Goal: Transaction & Acquisition: Purchase product/service

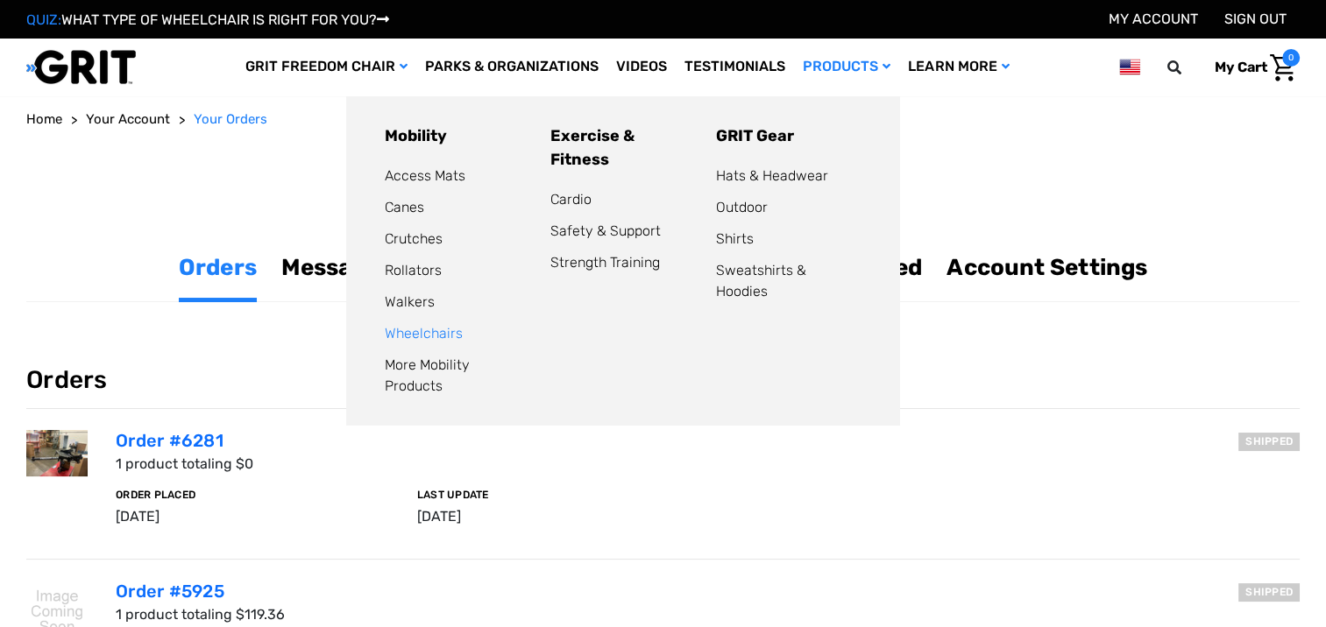
click at [459, 336] on link "Wheelchairs" at bounding box center [424, 333] width 78 height 17
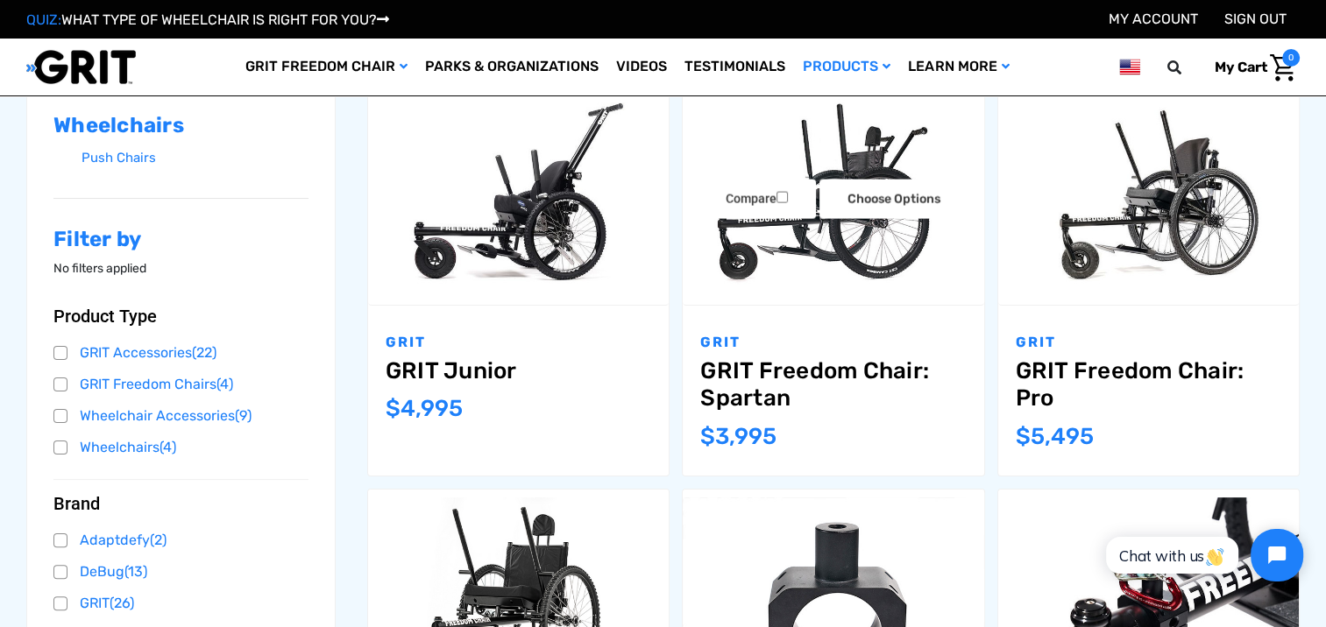
click at [860, 375] on link "GRIT Freedom Chair: Spartan" at bounding box center [832, 384] width 265 height 54
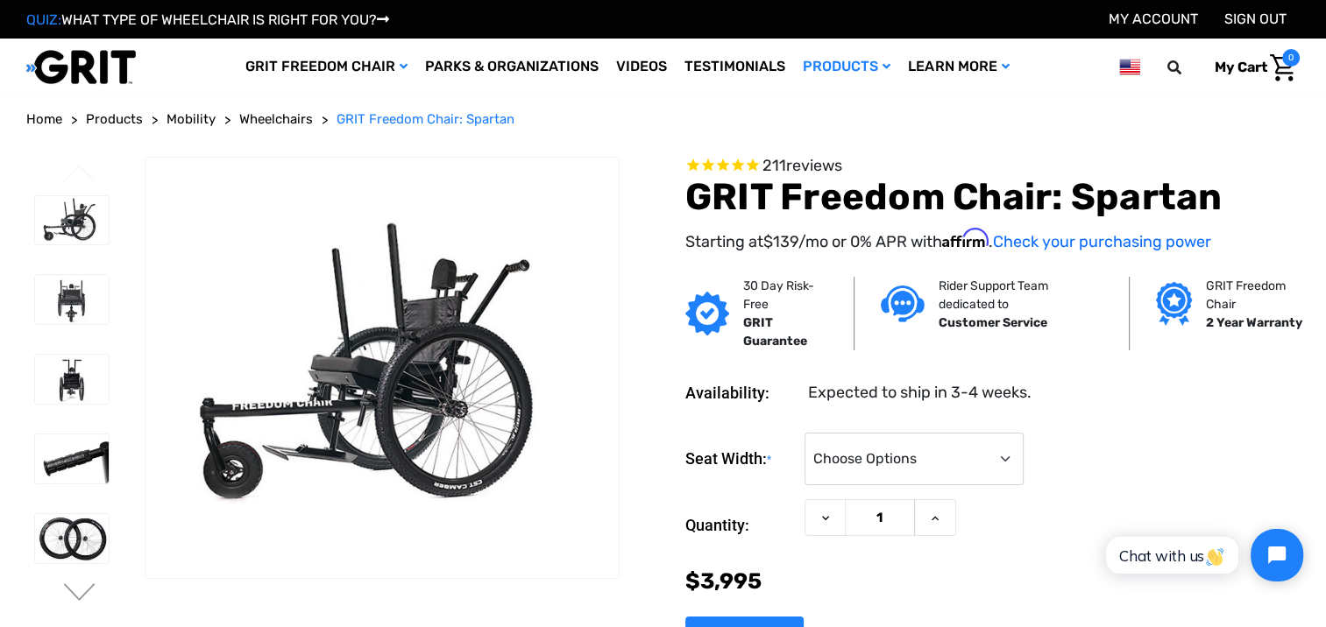
click at [137, 122] on span "Products" at bounding box center [114, 119] width 57 height 16
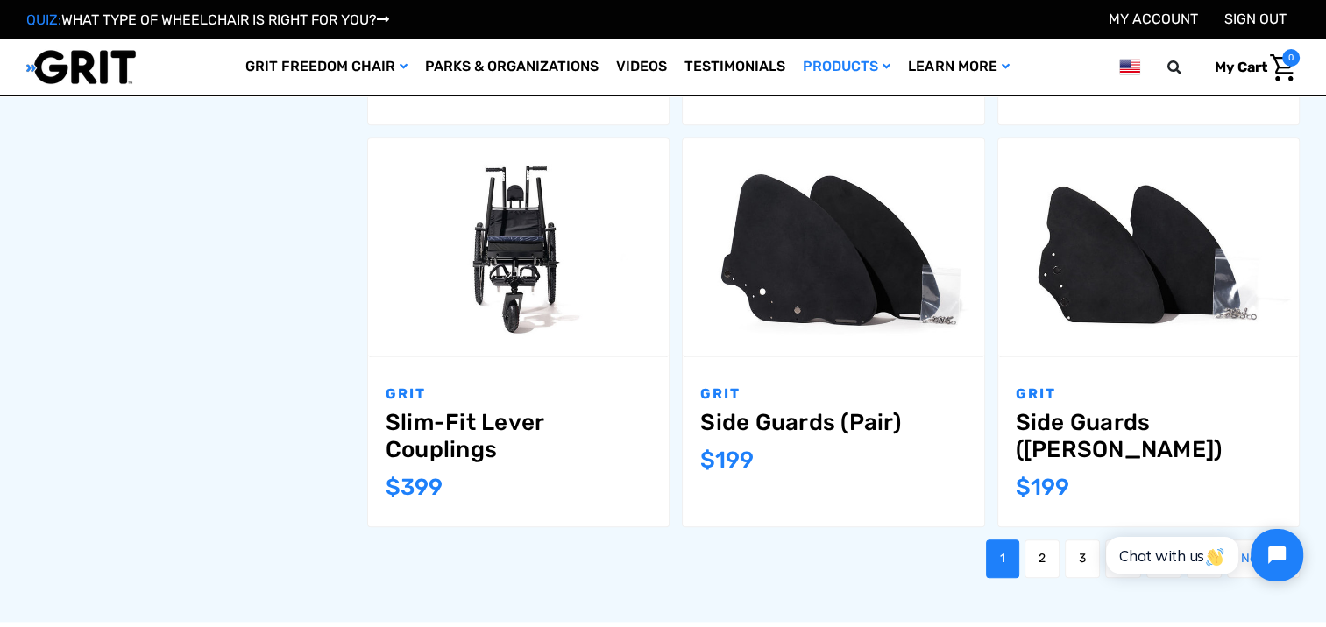
scroll to position [1928, 0]
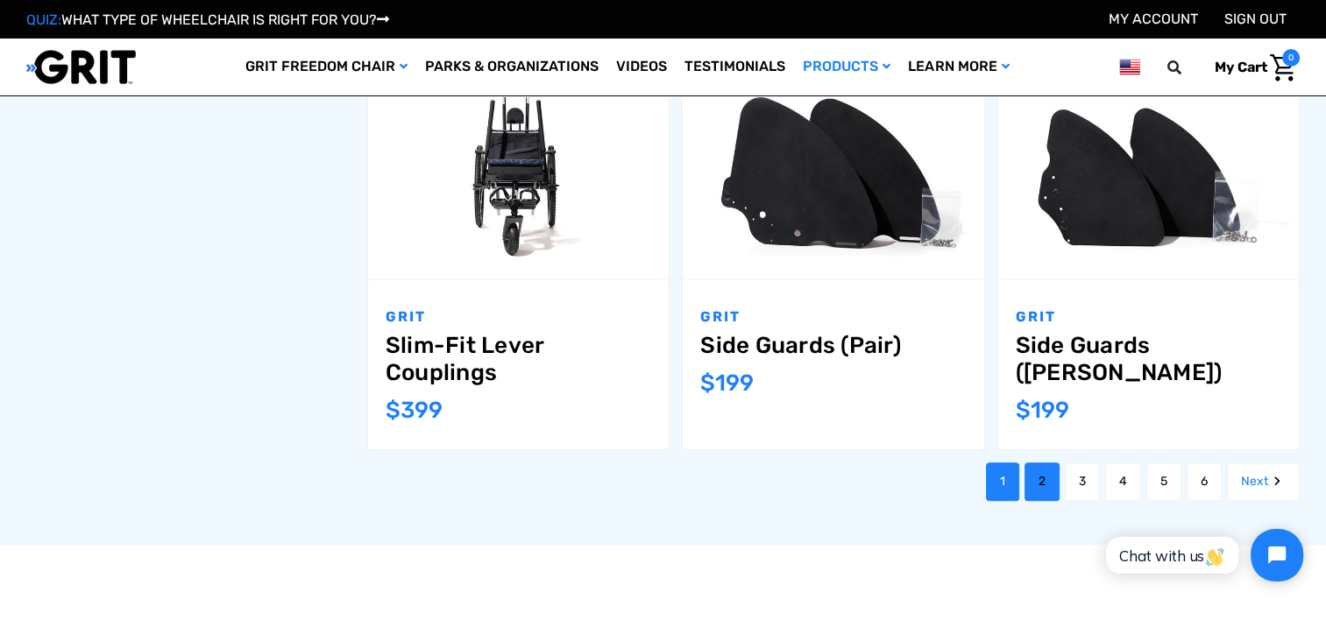
click at [1040, 483] on link "2" at bounding box center [1041, 482] width 35 height 39
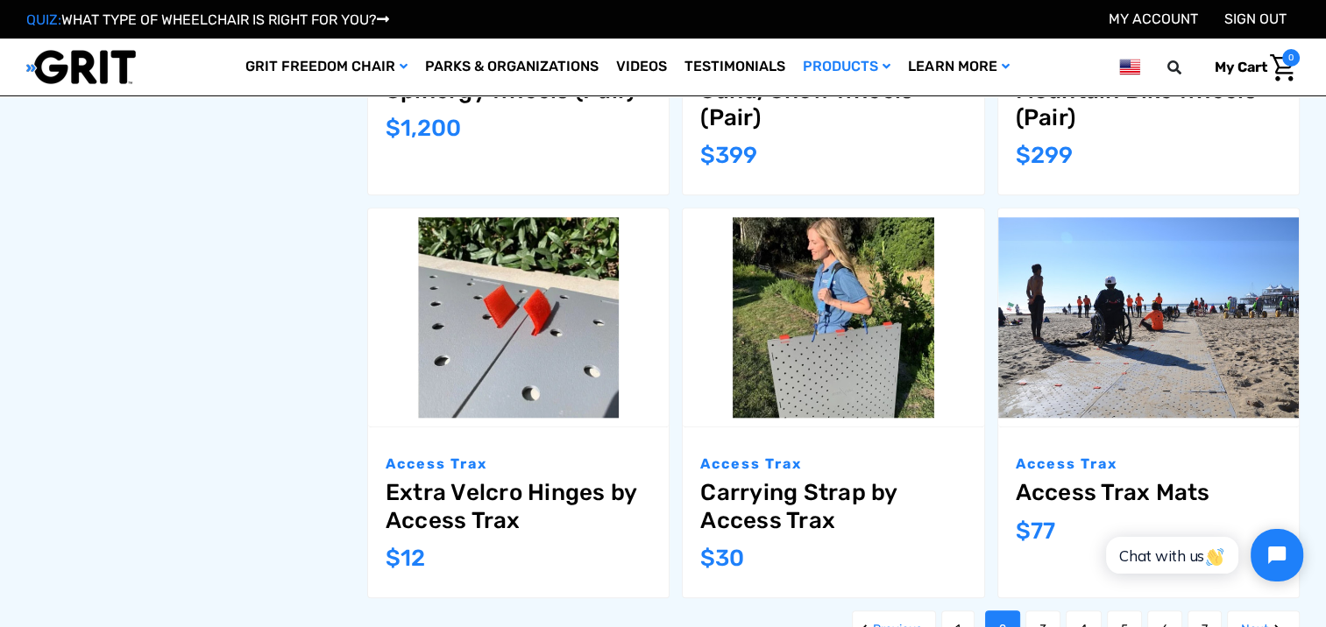
scroll to position [2044, 0]
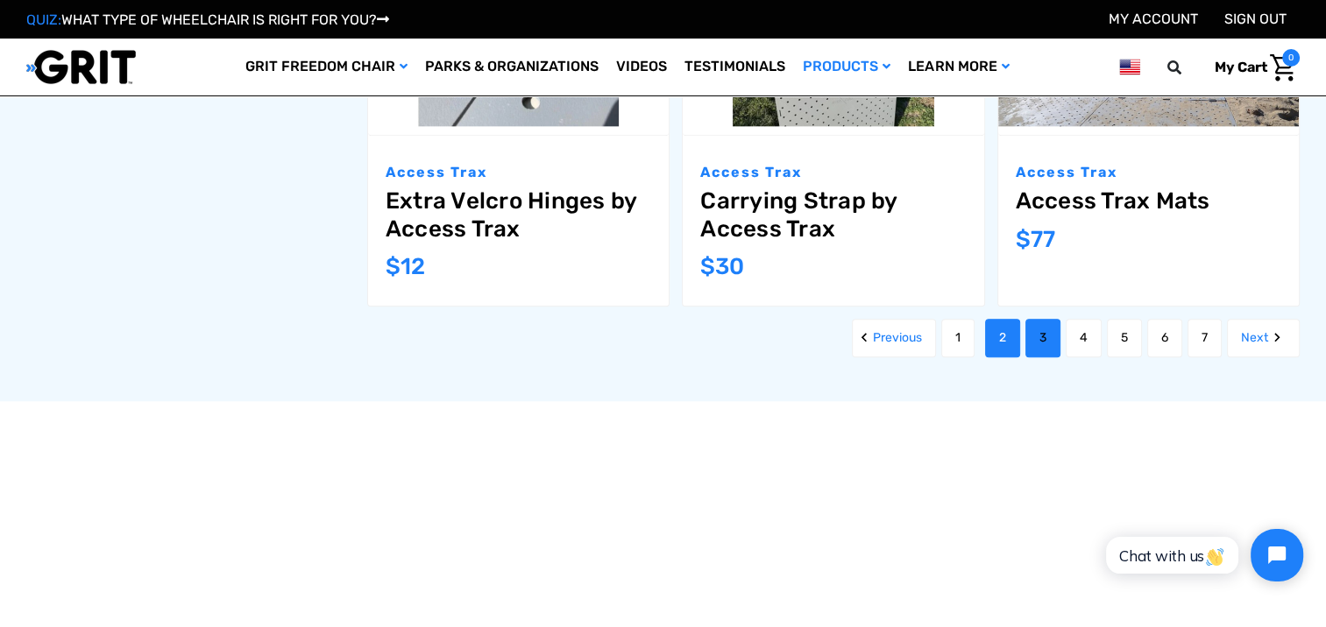
click at [1051, 346] on link "3" at bounding box center [1042, 338] width 35 height 39
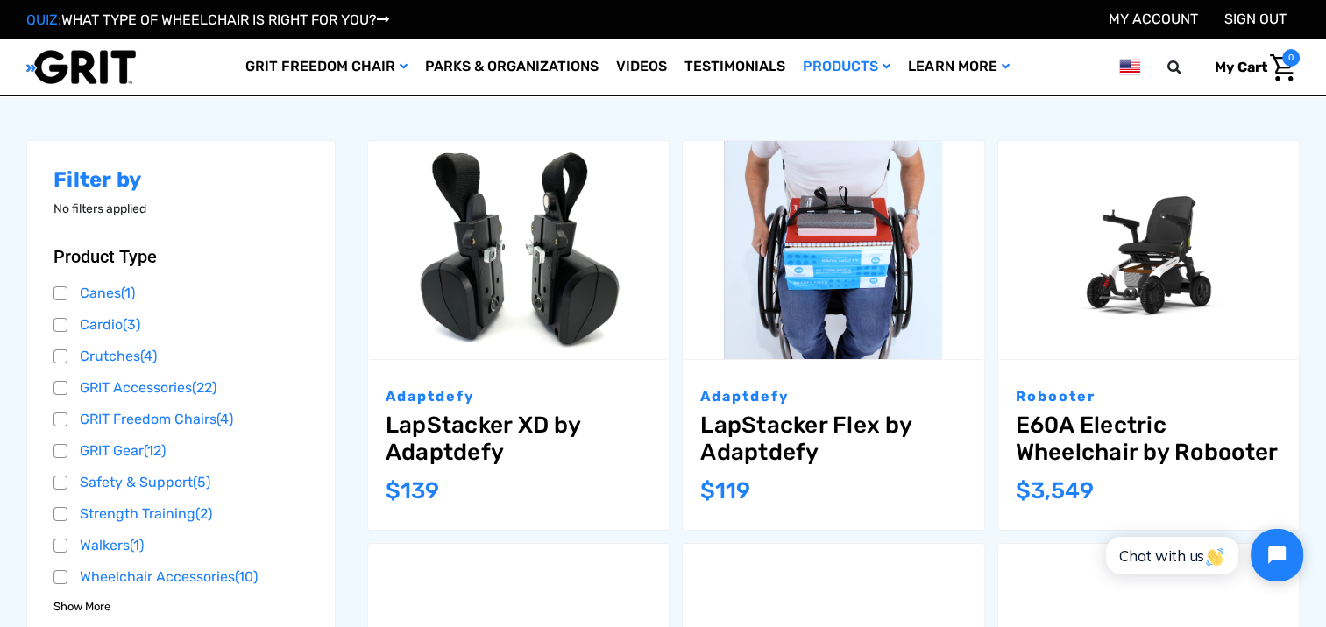
scroll to position [233, 0]
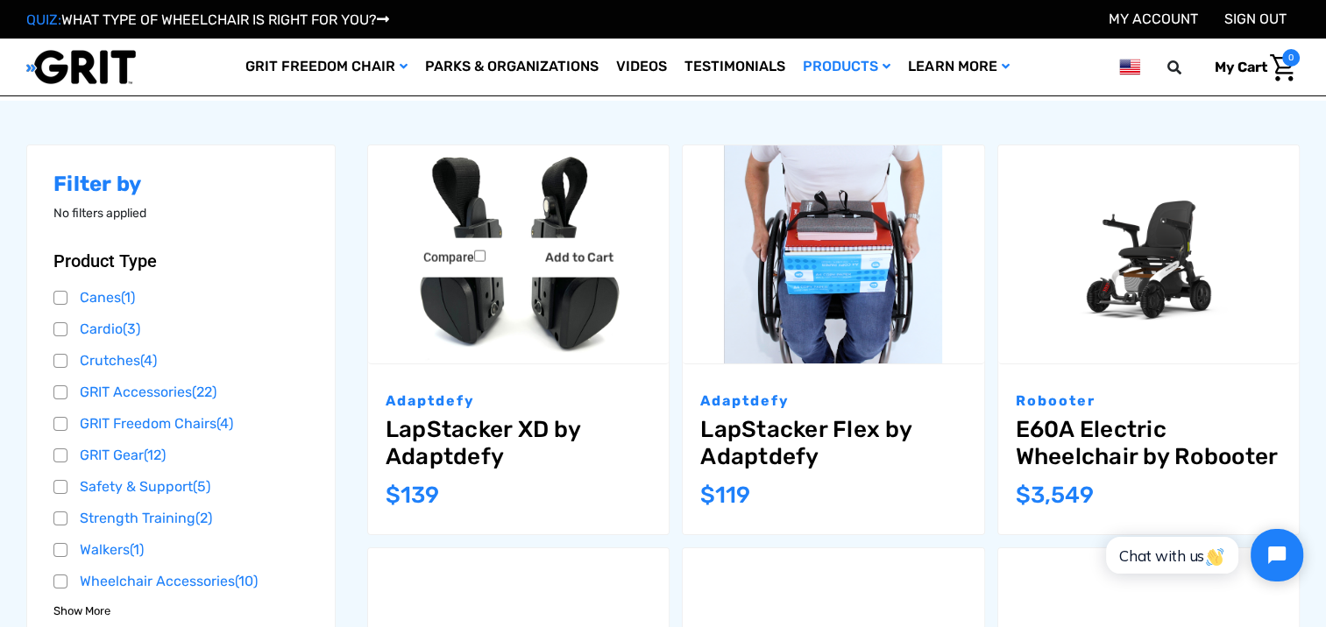
click at [478, 445] on link "LapStacker XD by Adaptdefy" at bounding box center [518, 443] width 265 height 54
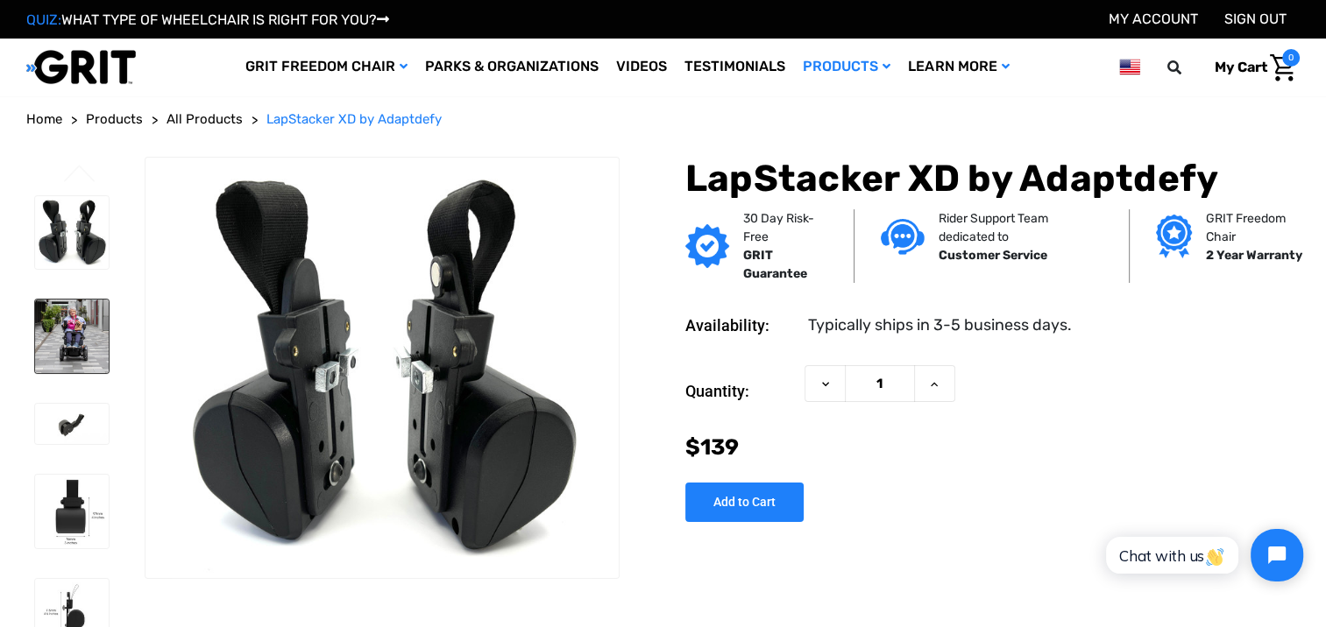
click at [85, 327] on img at bounding box center [72, 337] width 74 height 74
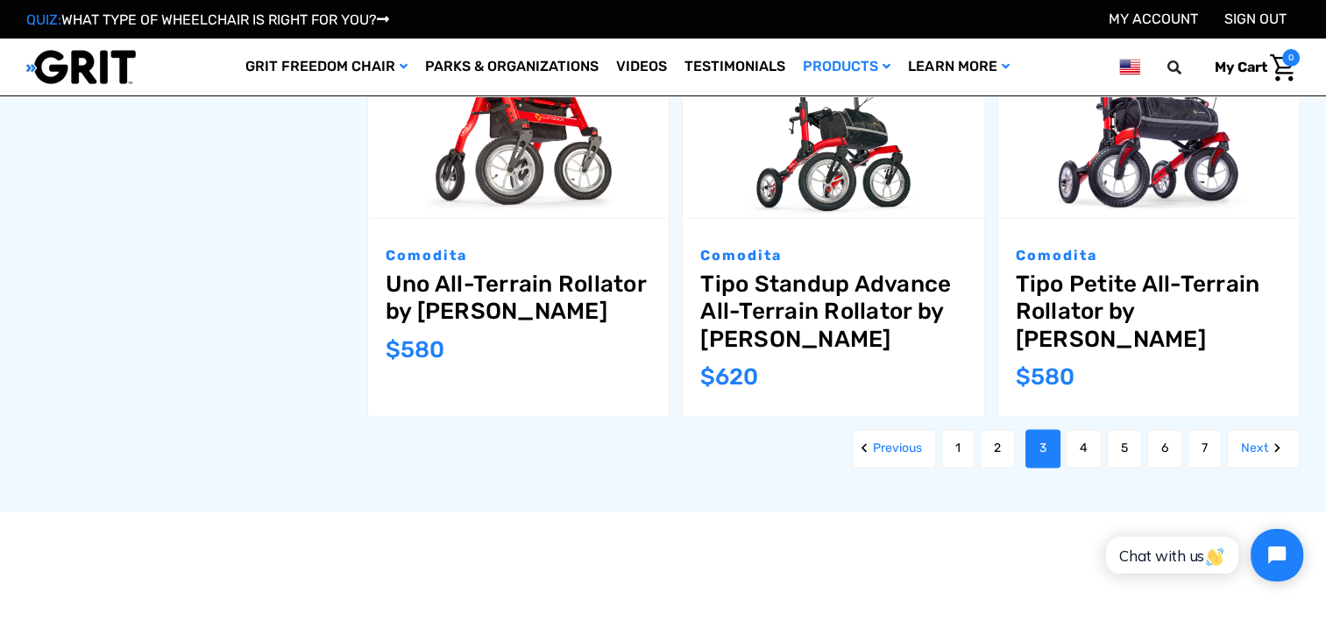
scroll to position [2140, 0]
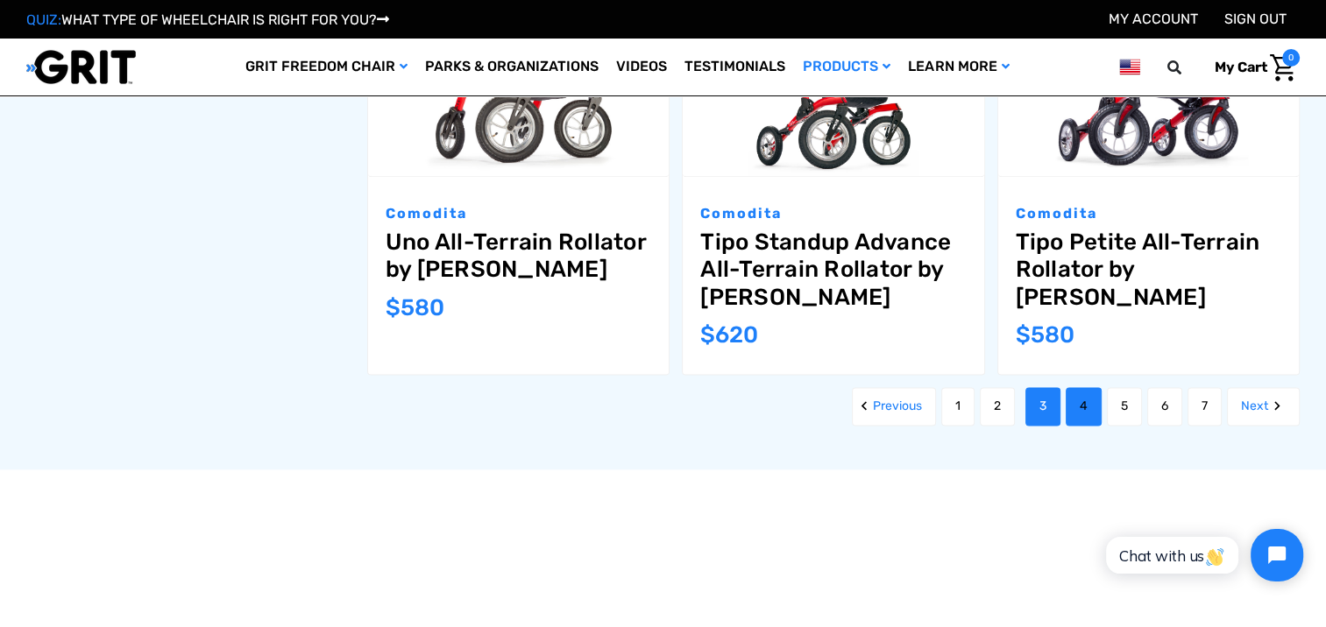
click at [1069, 387] on link "4" at bounding box center [1083, 406] width 36 height 39
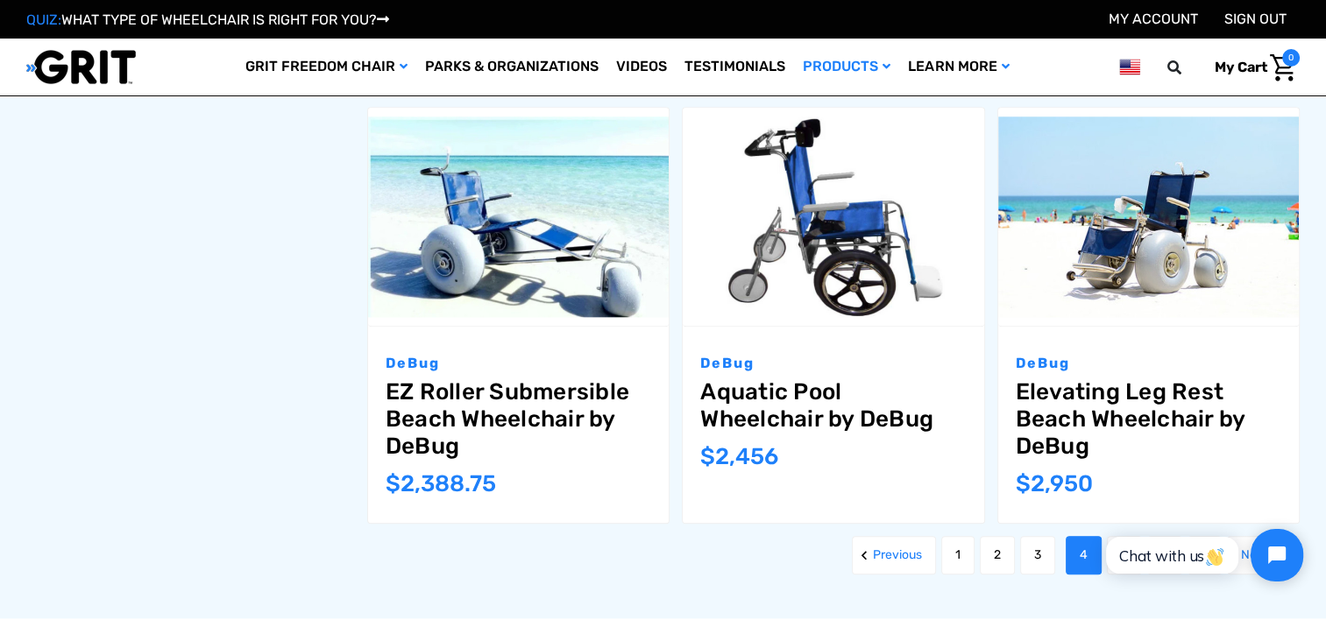
scroll to position [1985, 0]
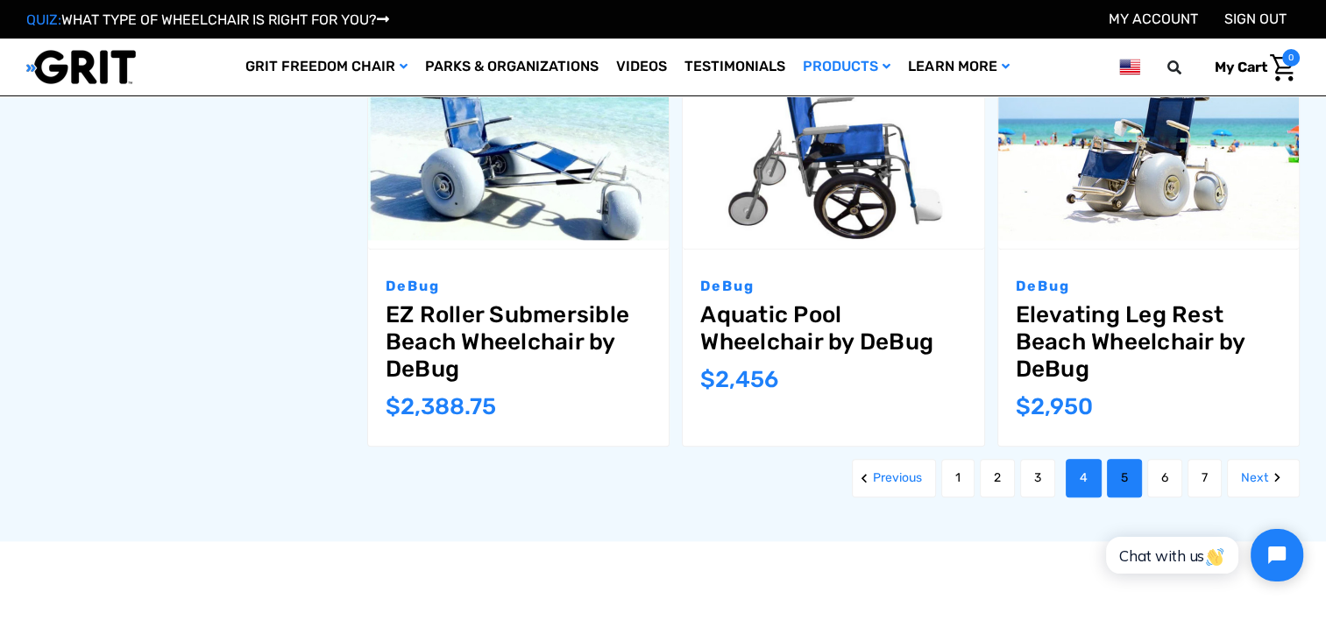
click at [1117, 459] on link "5" at bounding box center [1124, 478] width 35 height 39
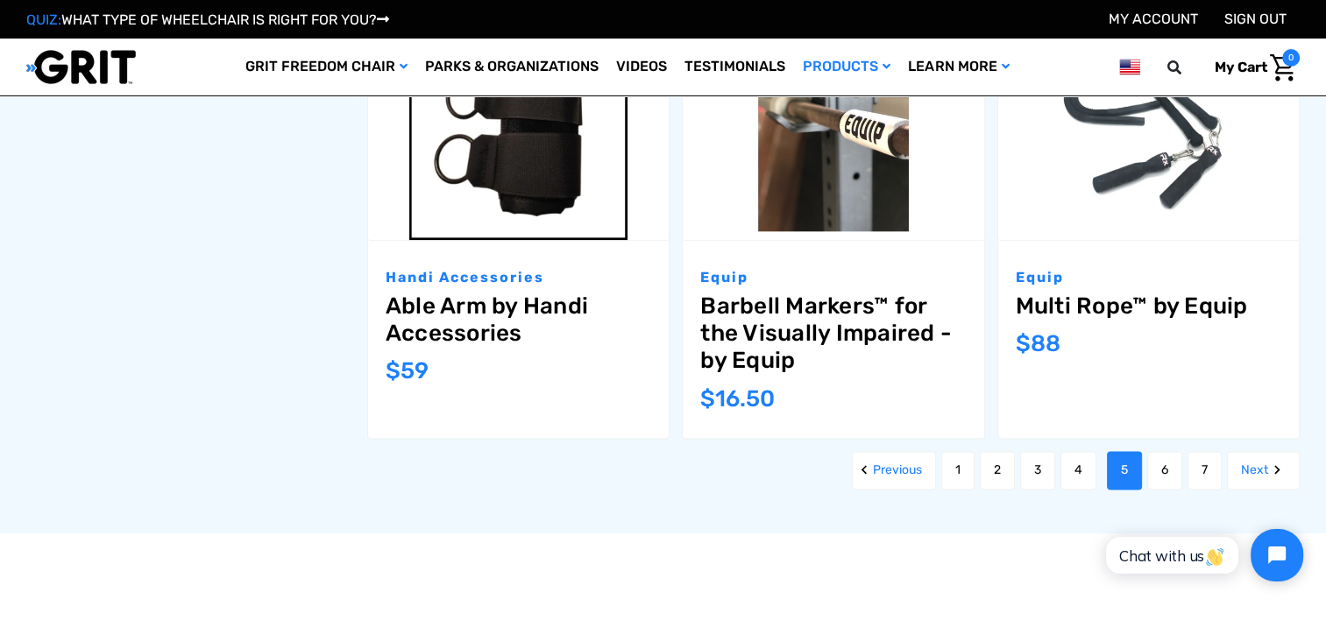
scroll to position [2161, 0]
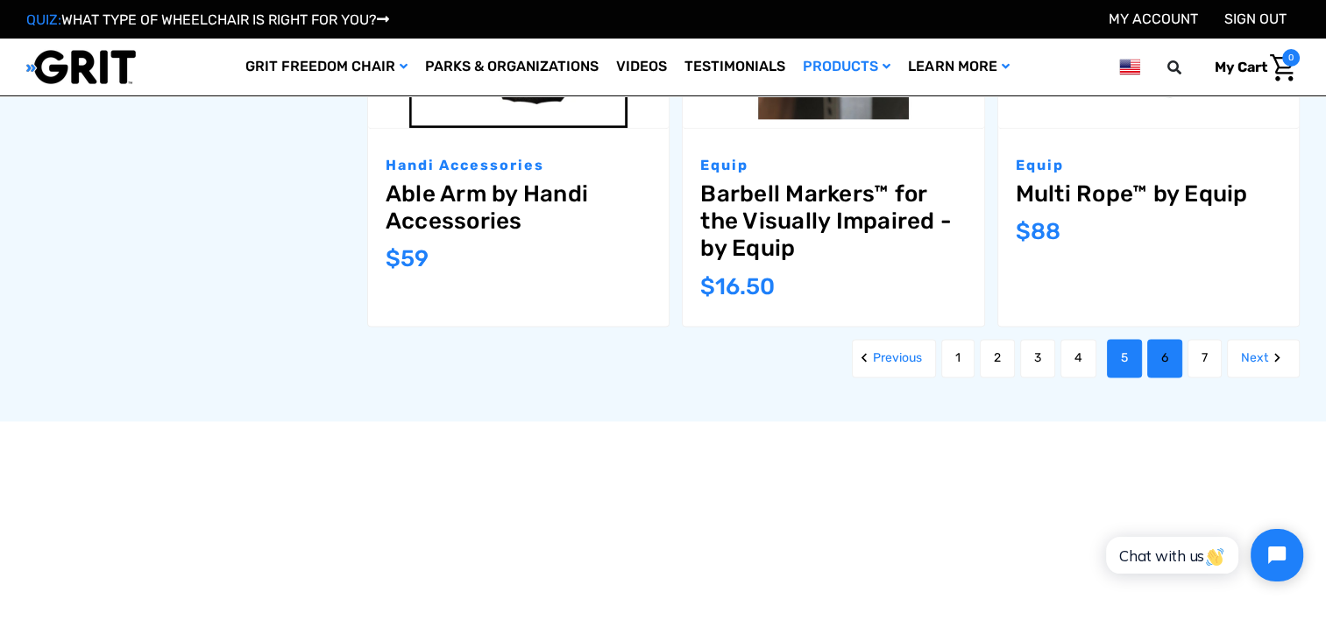
click at [1153, 339] on link "6" at bounding box center [1164, 358] width 35 height 39
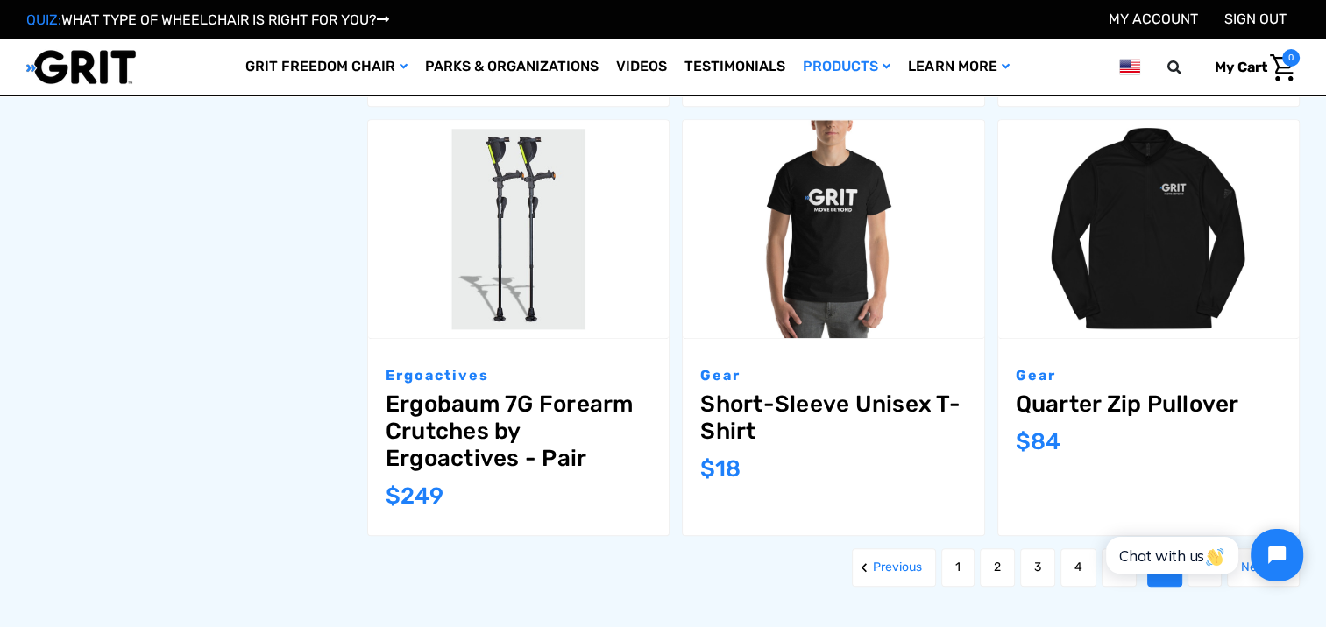
scroll to position [1928, 0]
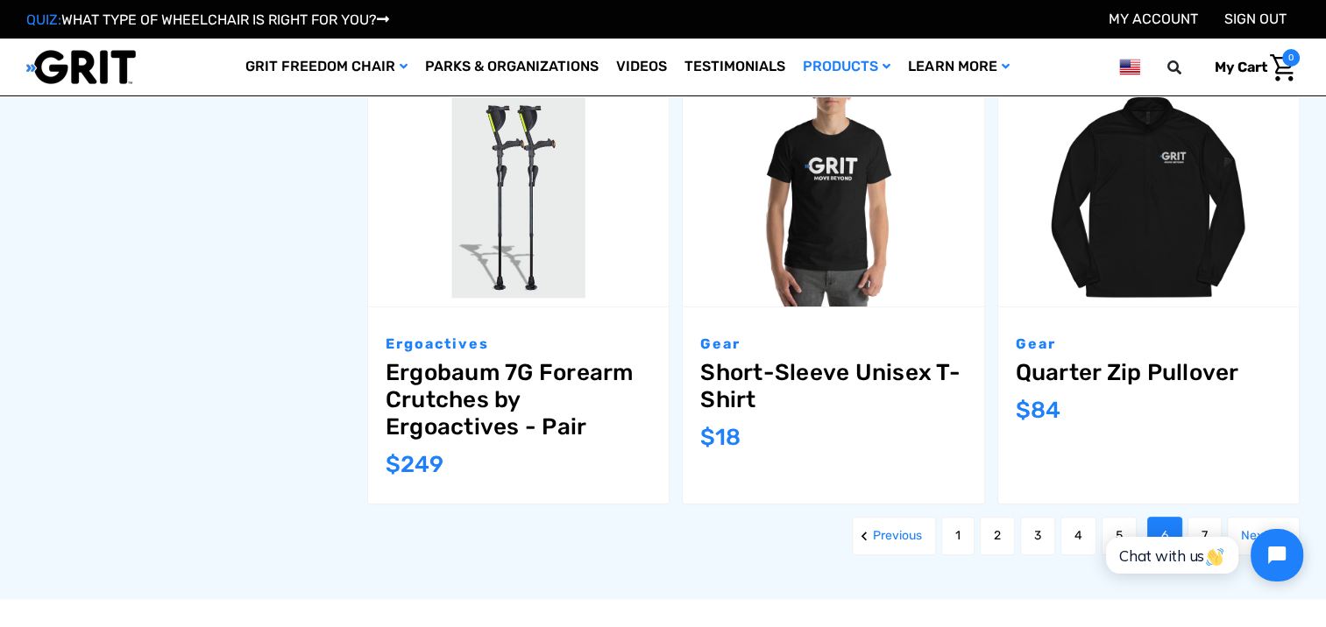
click at [1203, 529] on html "Chat with us" at bounding box center [1201, 555] width 231 height 82
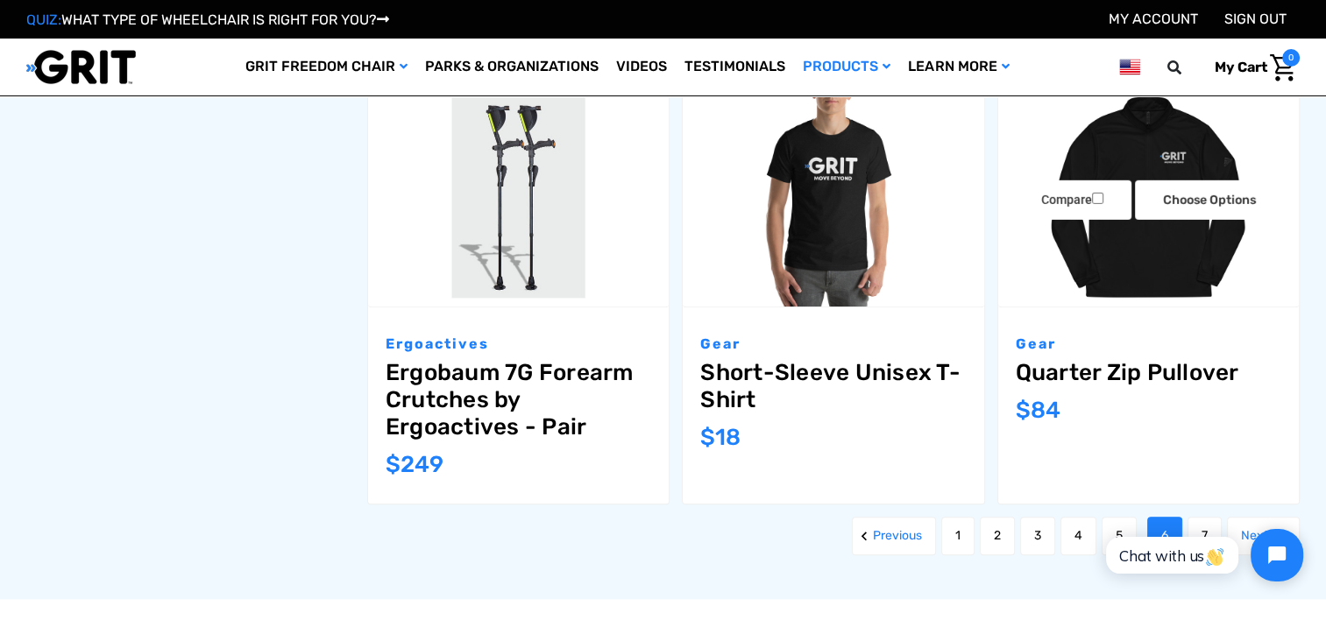
scroll to position [2044, 0]
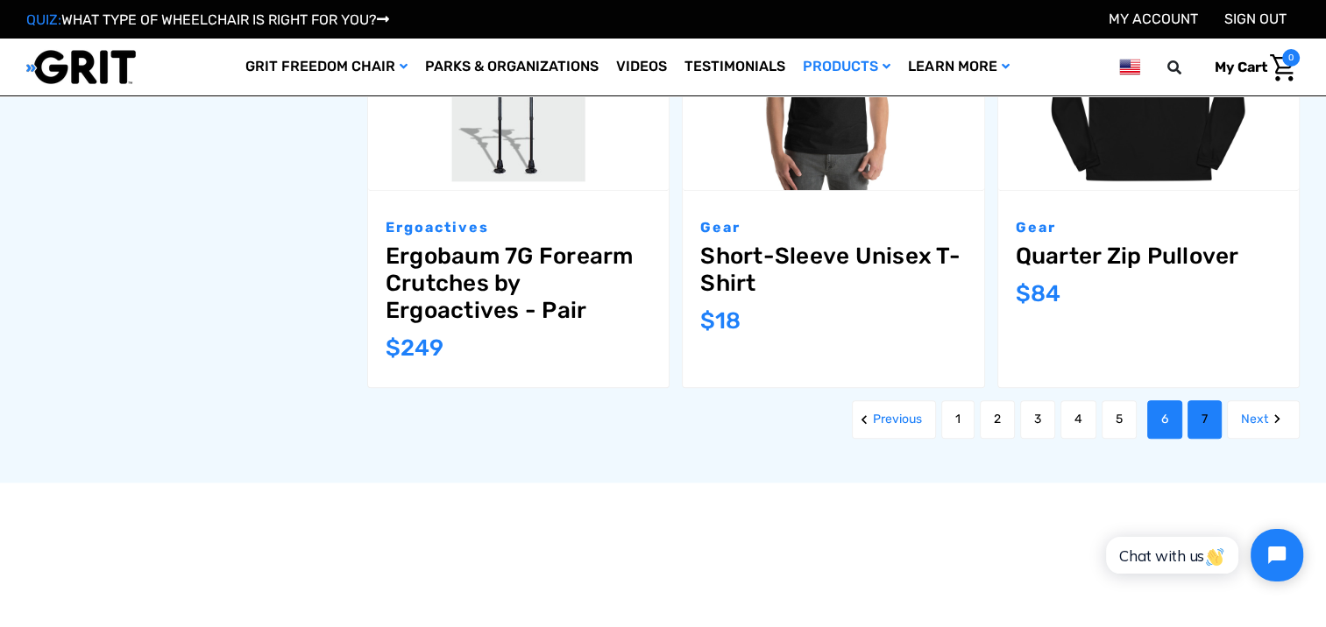
click at [1211, 421] on link "7" at bounding box center [1204, 419] width 34 height 39
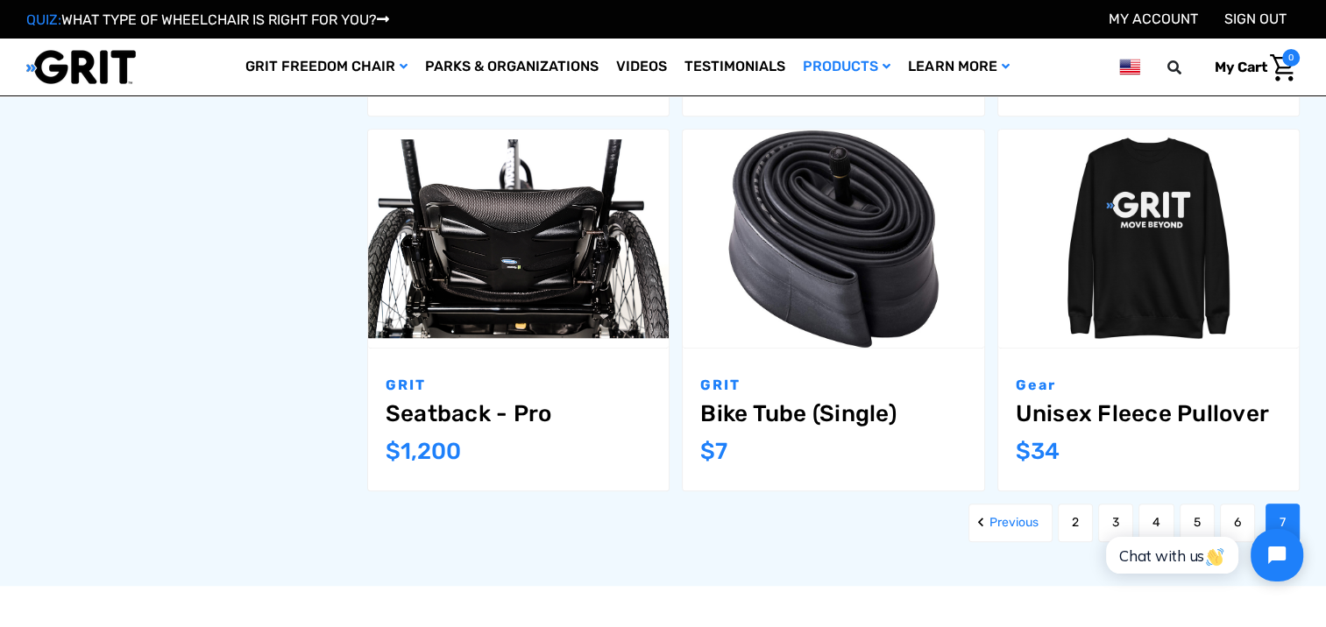
scroll to position [1518, 0]
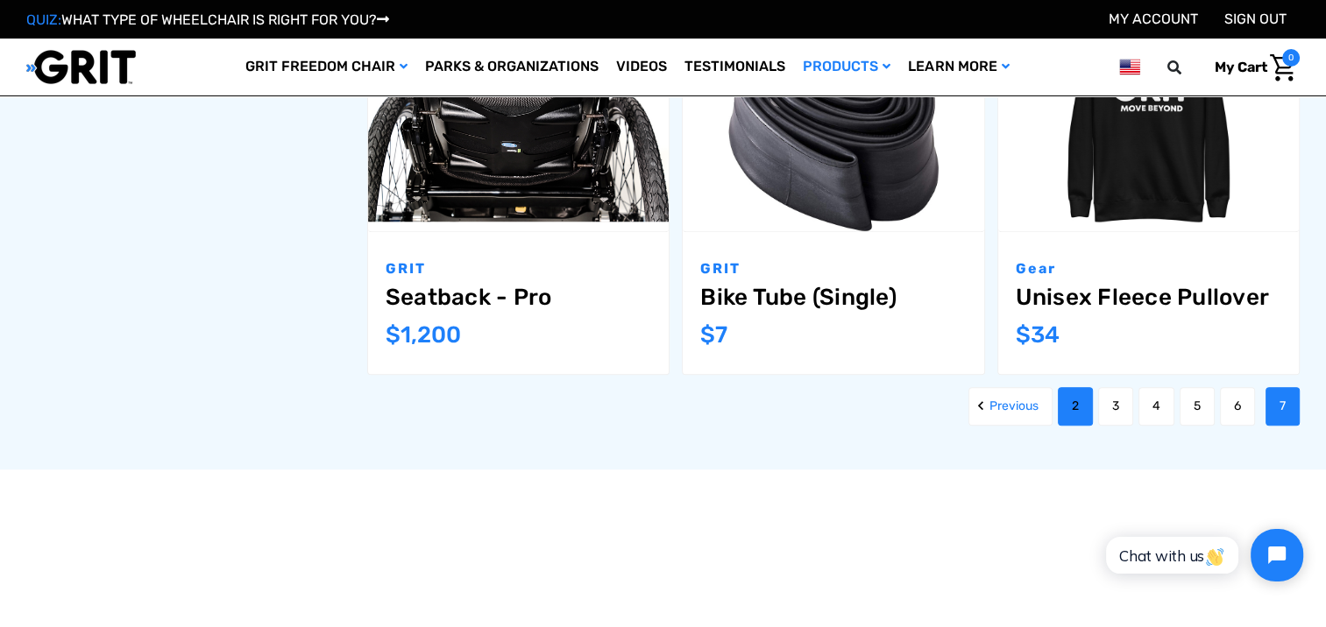
click at [1068, 400] on link "2" at bounding box center [1075, 406] width 35 height 39
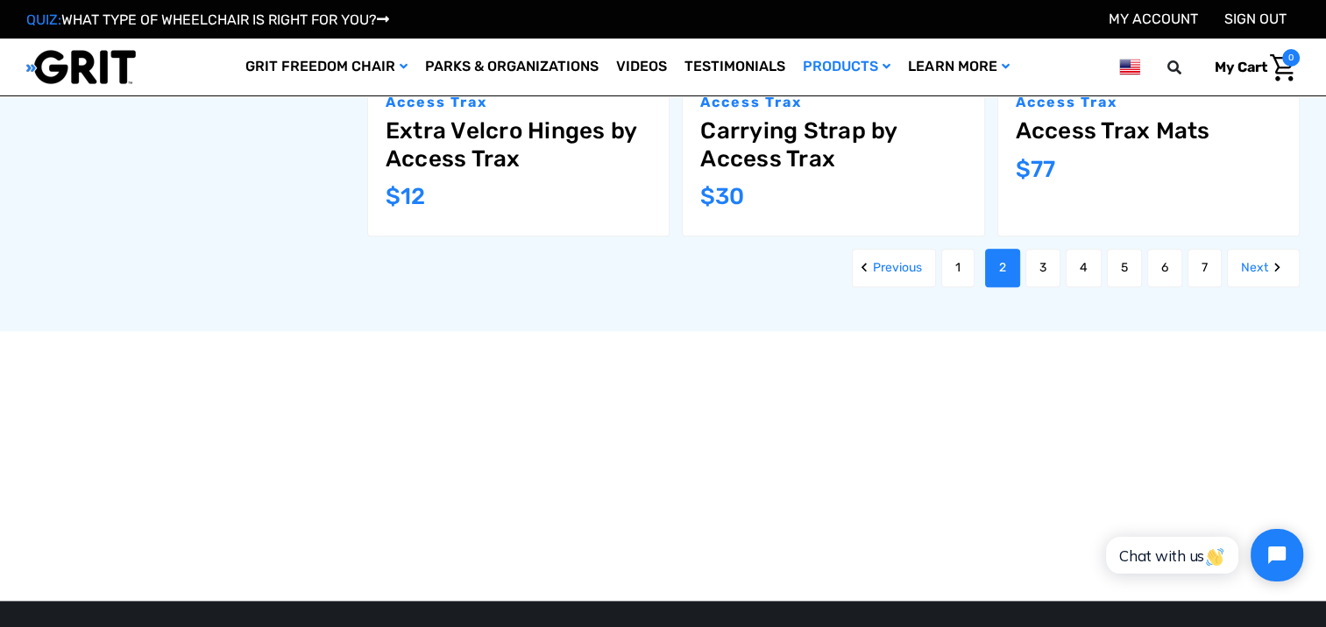
scroll to position [2103, 0]
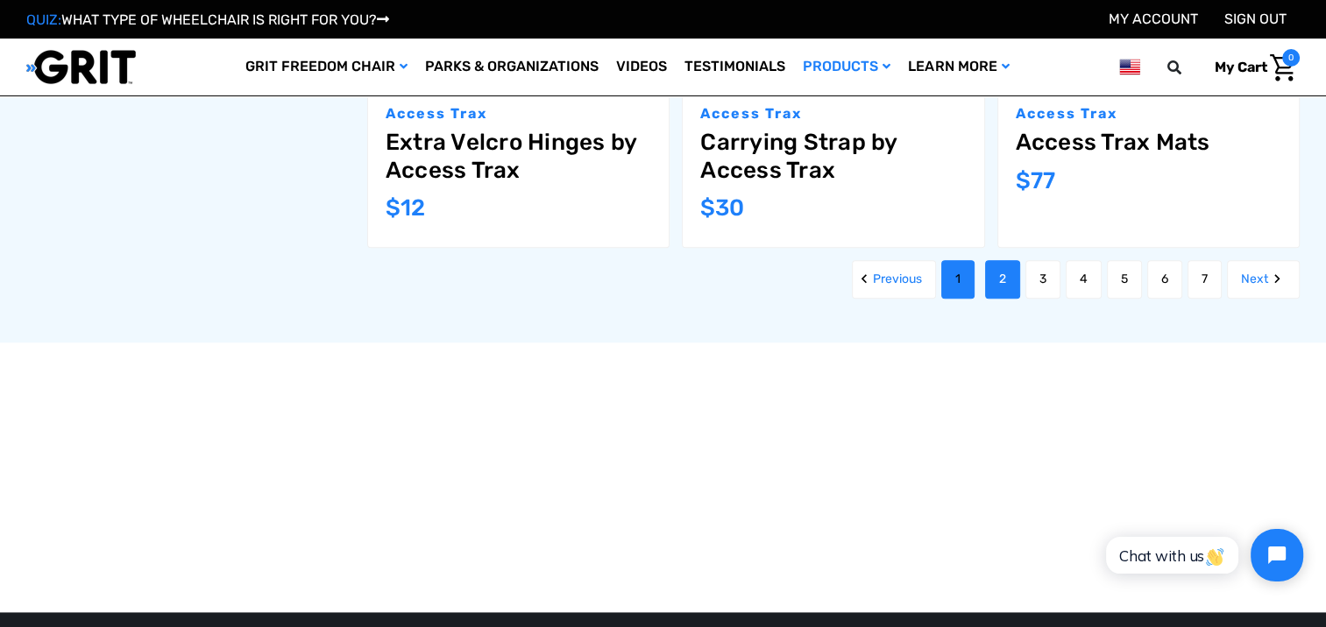
click at [965, 283] on link "1" at bounding box center [957, 279] width 33 height 39
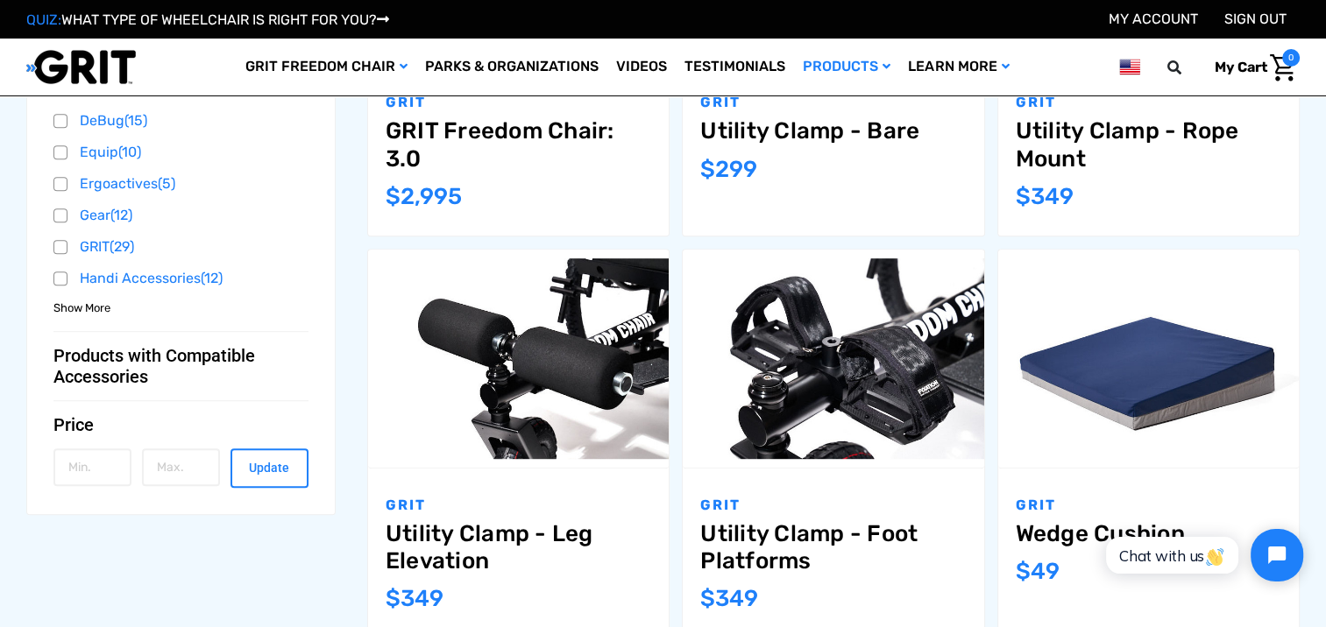
scroll to position [701, 0]
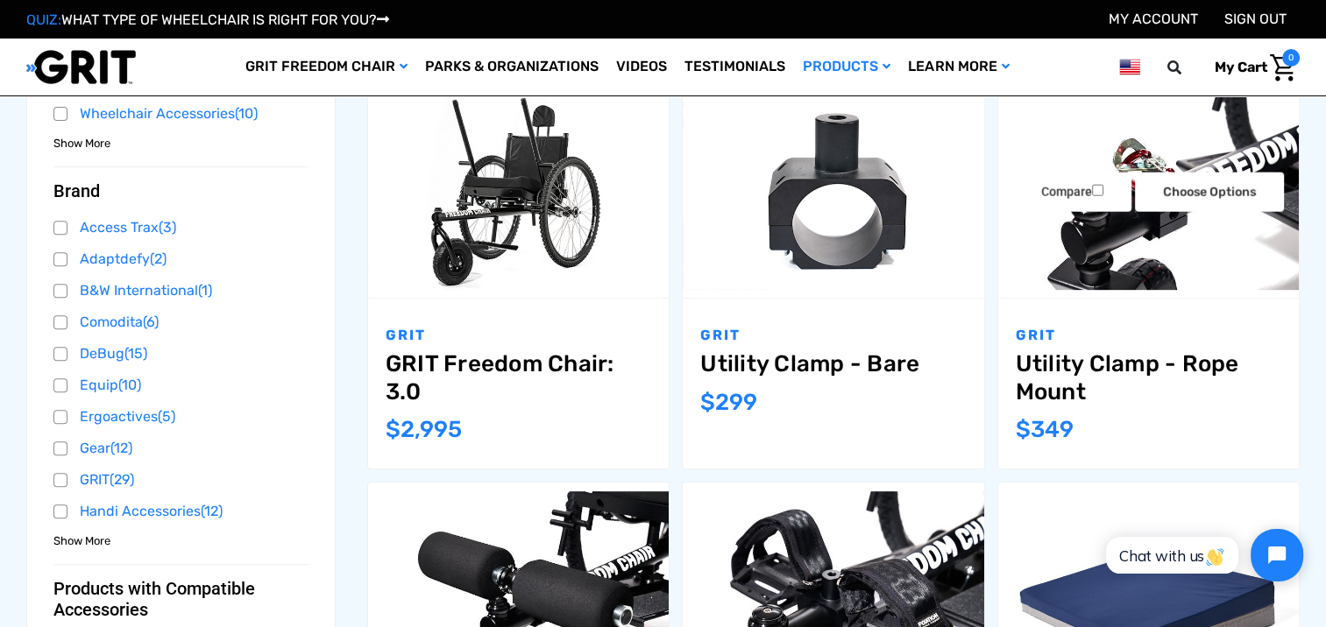
click at [1106, 355] on link "Utility Clamp - Rope Mount" at bounding box center [1148, 377] width 265 height 54
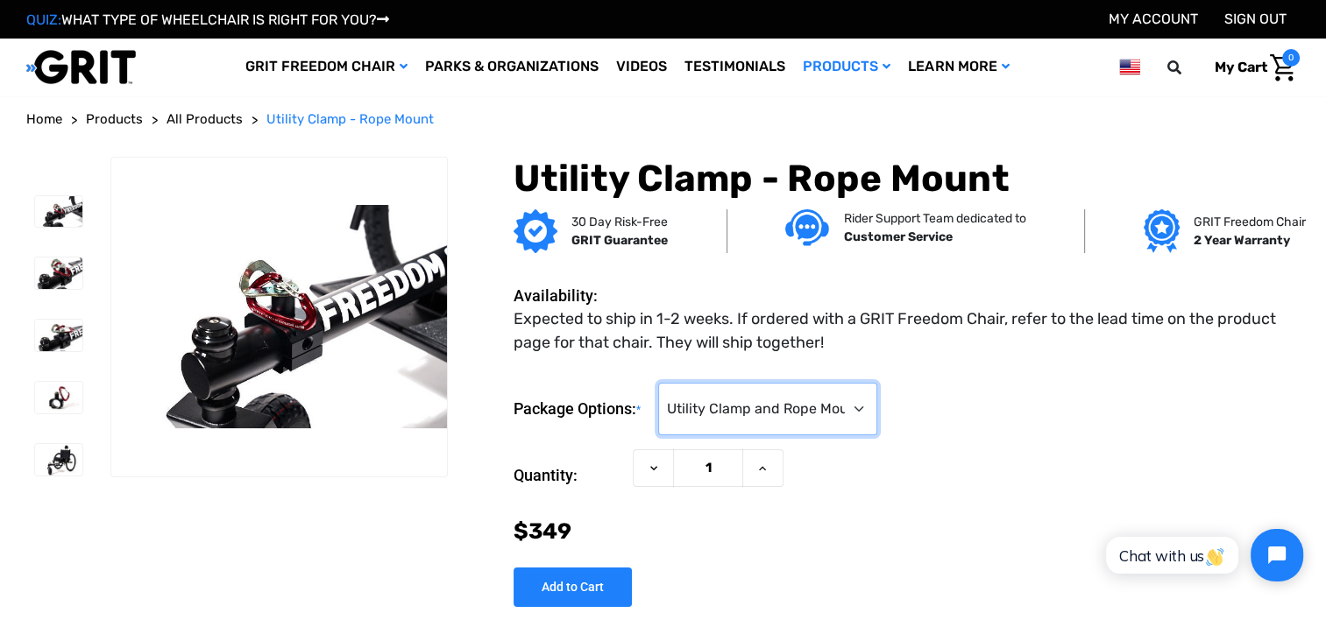
click at [872, 403] on select "Choose Options Utility Clamp and Rope Mount ($349) Rope Mount Only (No Utility …" at bounding box center [767, 409] width 219 height 53
select select "488"
click at [662, 383] on select "Choose Options Utility Clamp and Rope Mount ($349) Rope Mount Only (No Utility …" at bounding box center [767, 409] width 219 height 53
click at [69, 218] on img at bounding box center [58, 212] width 47 height 32
click at [71, 266] on img at bounding box center [58, 274] width 47 height 32
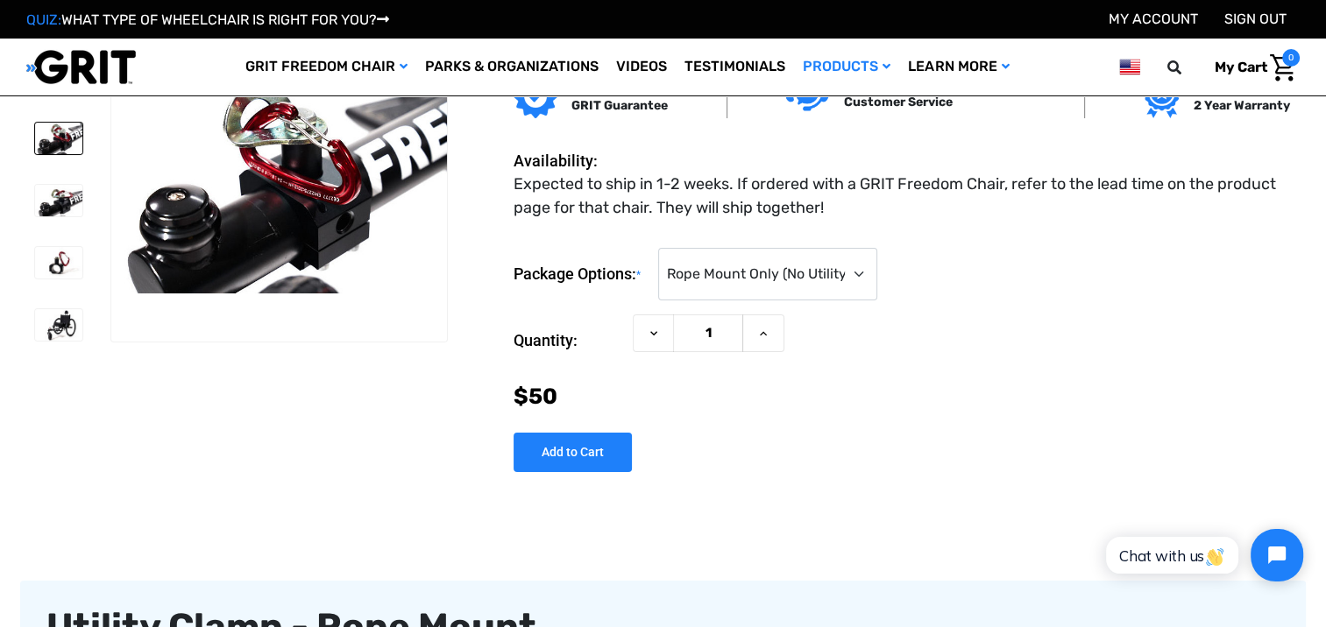
scroll to position [58, 0]
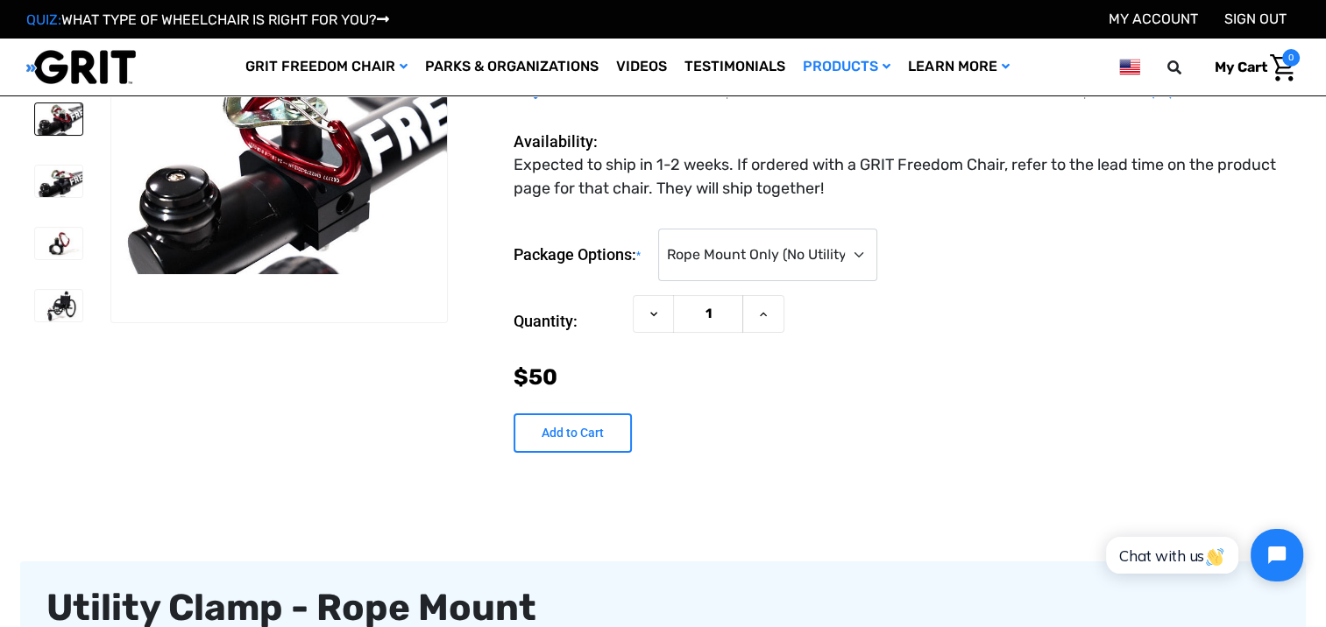
click at [600, 441] on input "Add to Cart" at bounding box center [572, 433] width 118 height 39
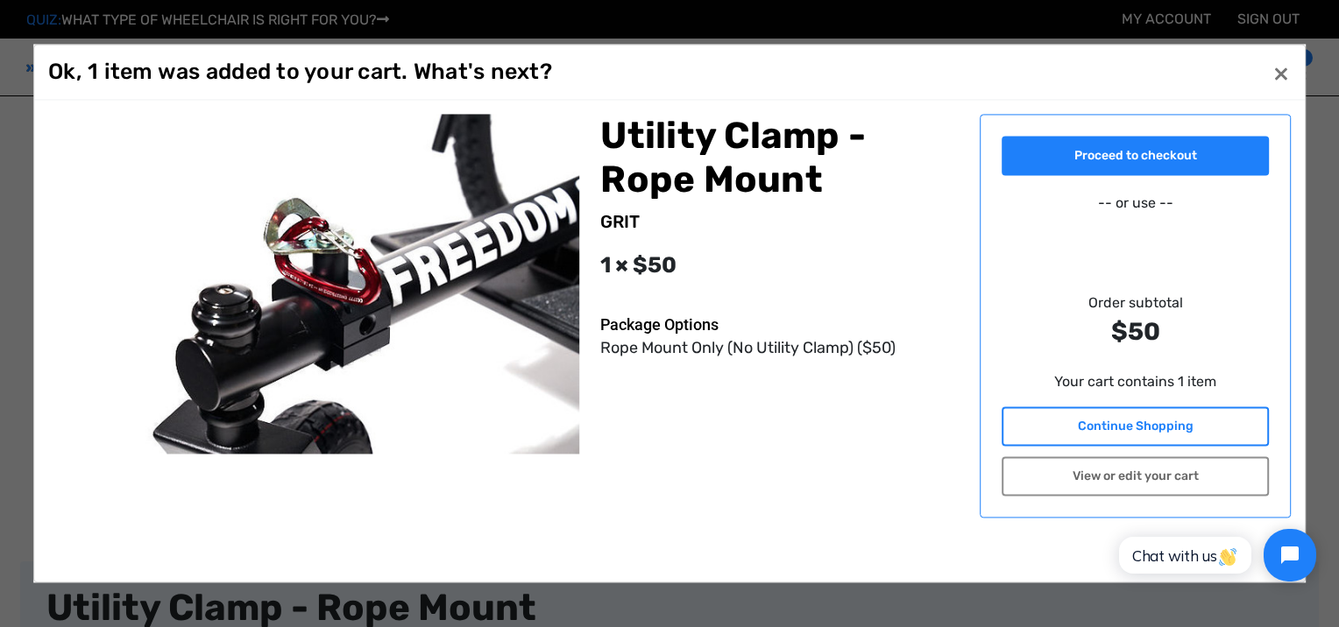
click at [1048, 414] on link "Continue Shopping" at bounding box center [1135, 426] width 266 height 39
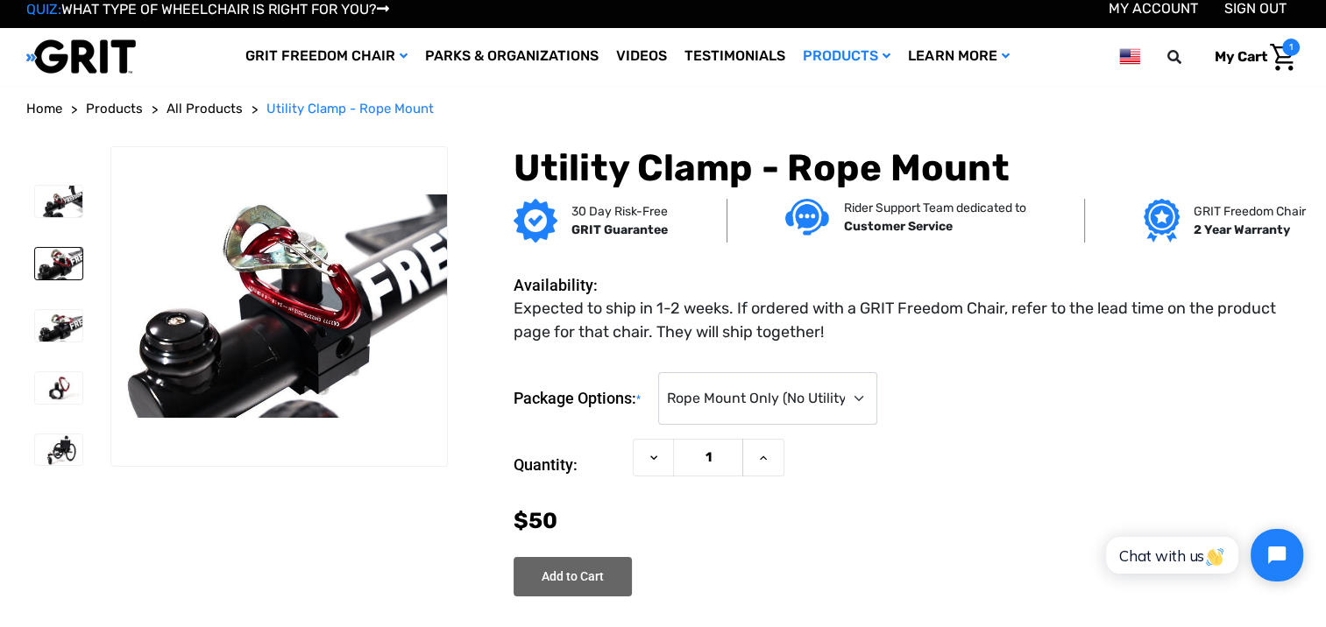
scroll to position [0, 0]
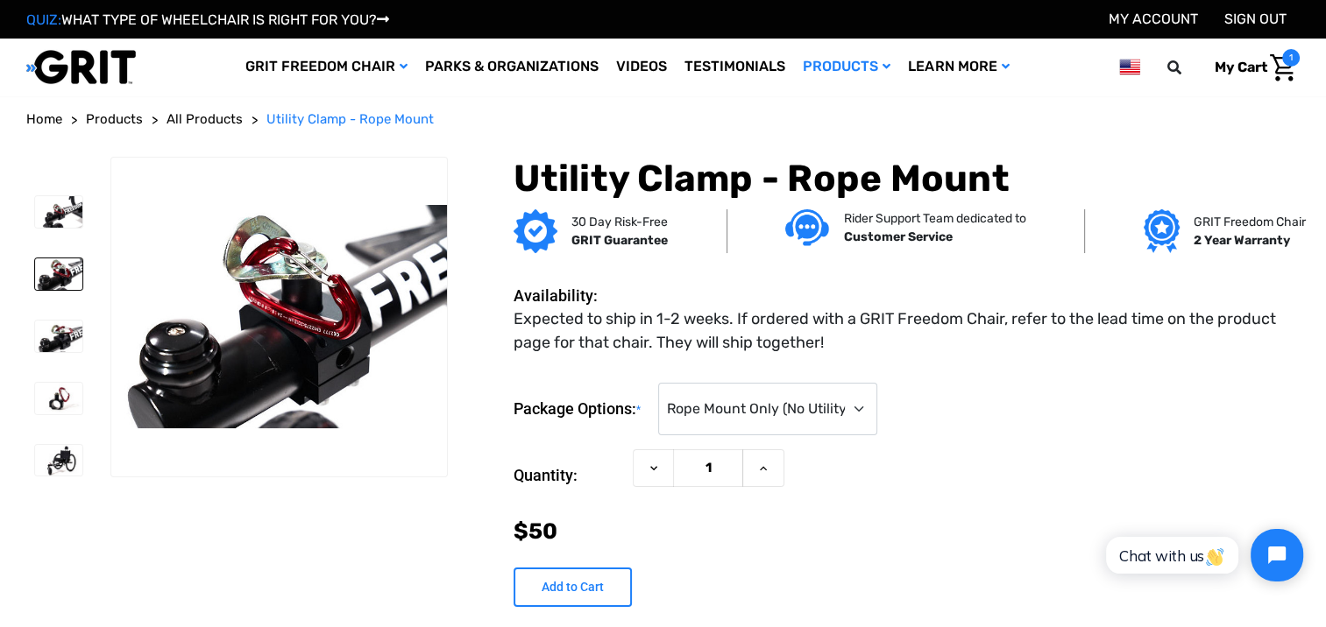
click at [613, 592] on input "Add to Cart" at bounding box center [572, 587] width 118 height 39
type input "Add to Cart"
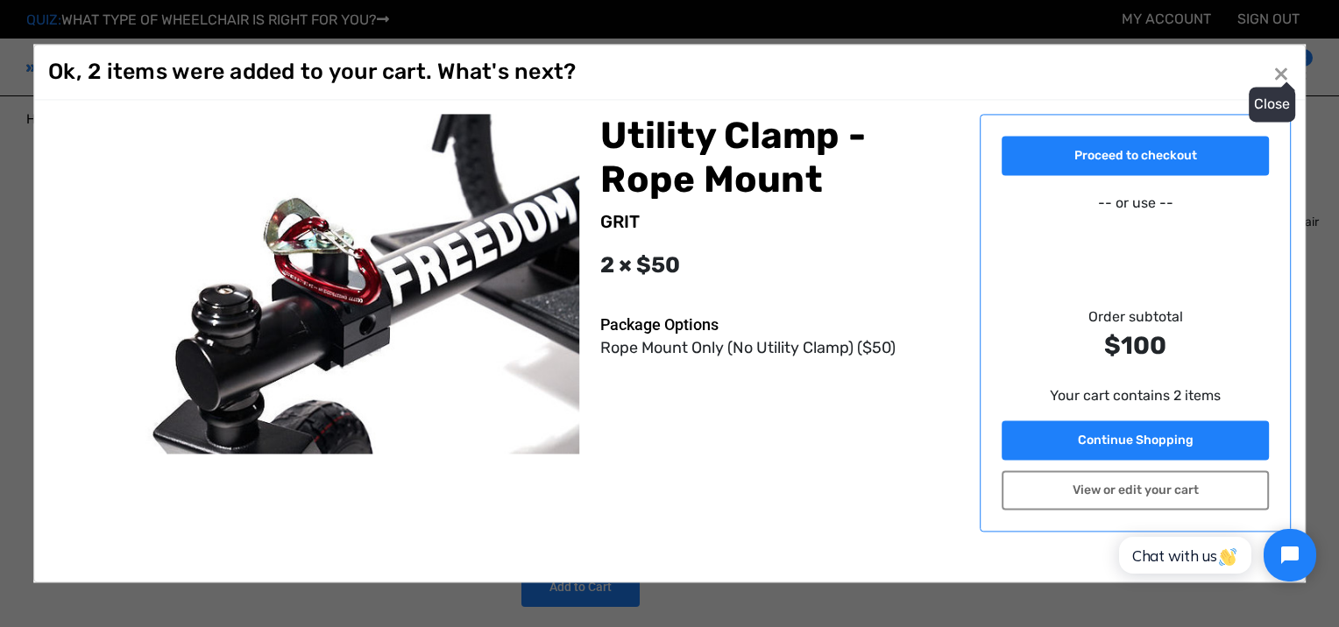
click at [1272, 71] on button "Close ×" at bounding box center [1281, 73] width 28 height 28
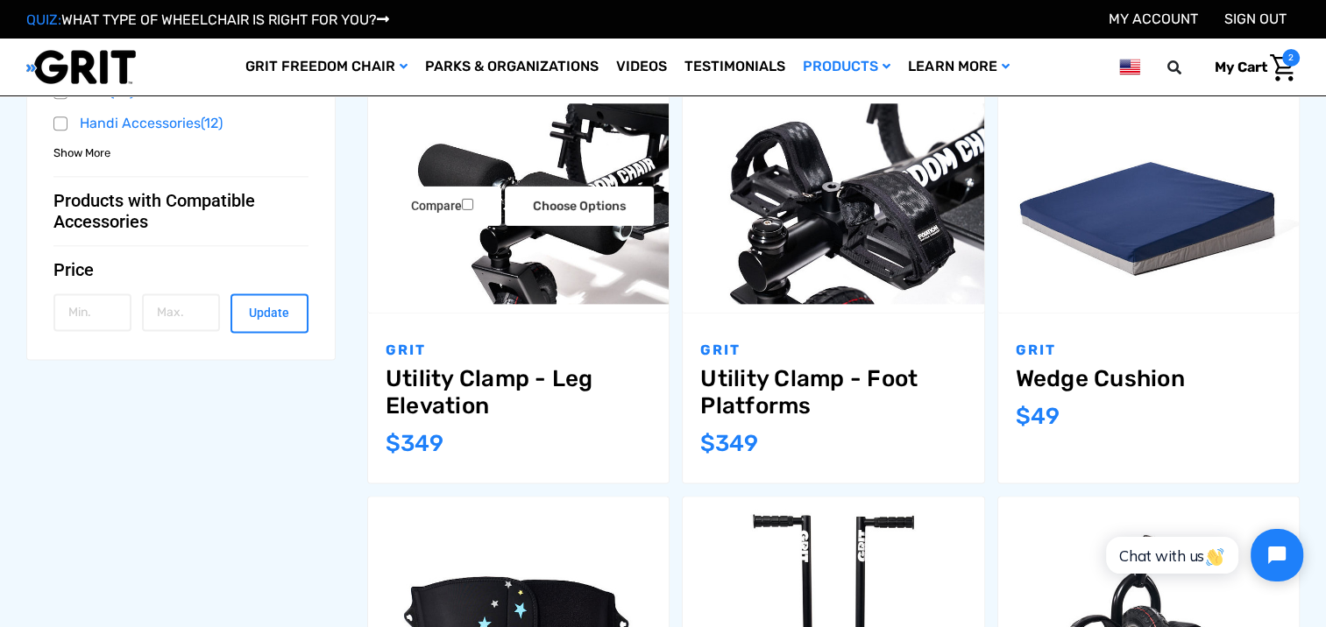
click at [475, 379] on link "Utility Clamp - Leg Elevation" at bounding box center [518, 392] width 265 height 54
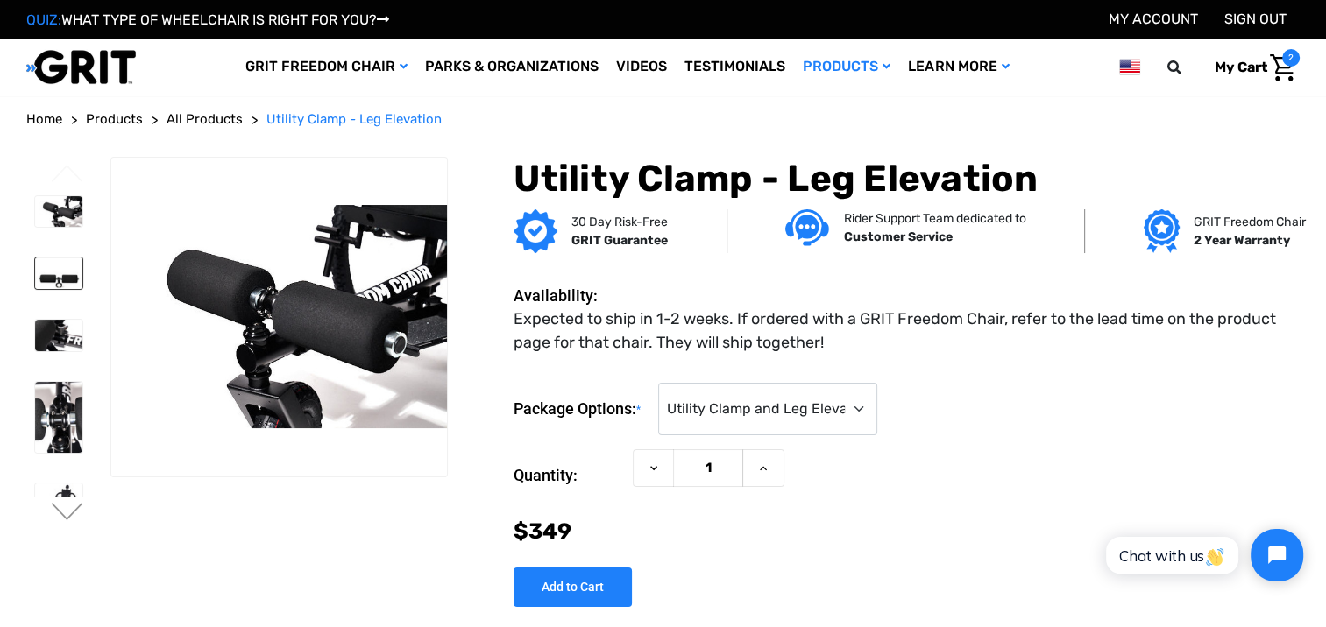
click at [64, 274] on img at bounding box center [58, 274] width 47 height 32
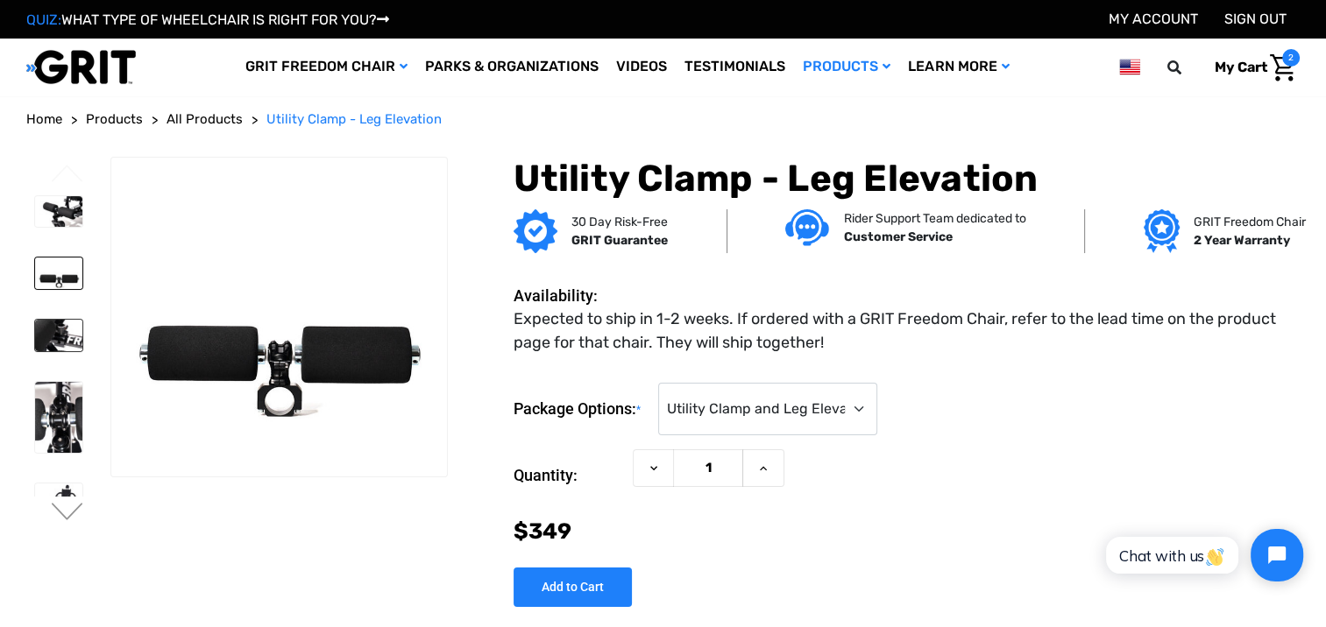
click at [60, 330] on img at bounding box center [58, 336] width 47 height 32
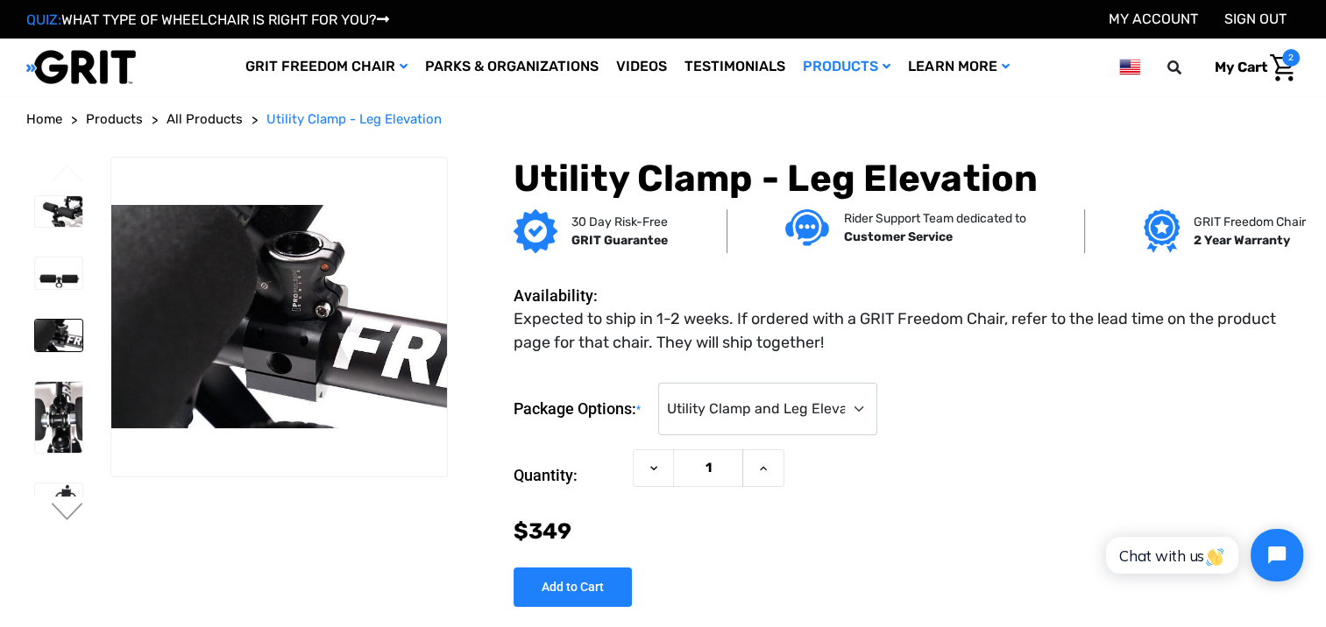
click at [1286, 64] on span "2" at bounding box center [1291, 58] width 18 height 18
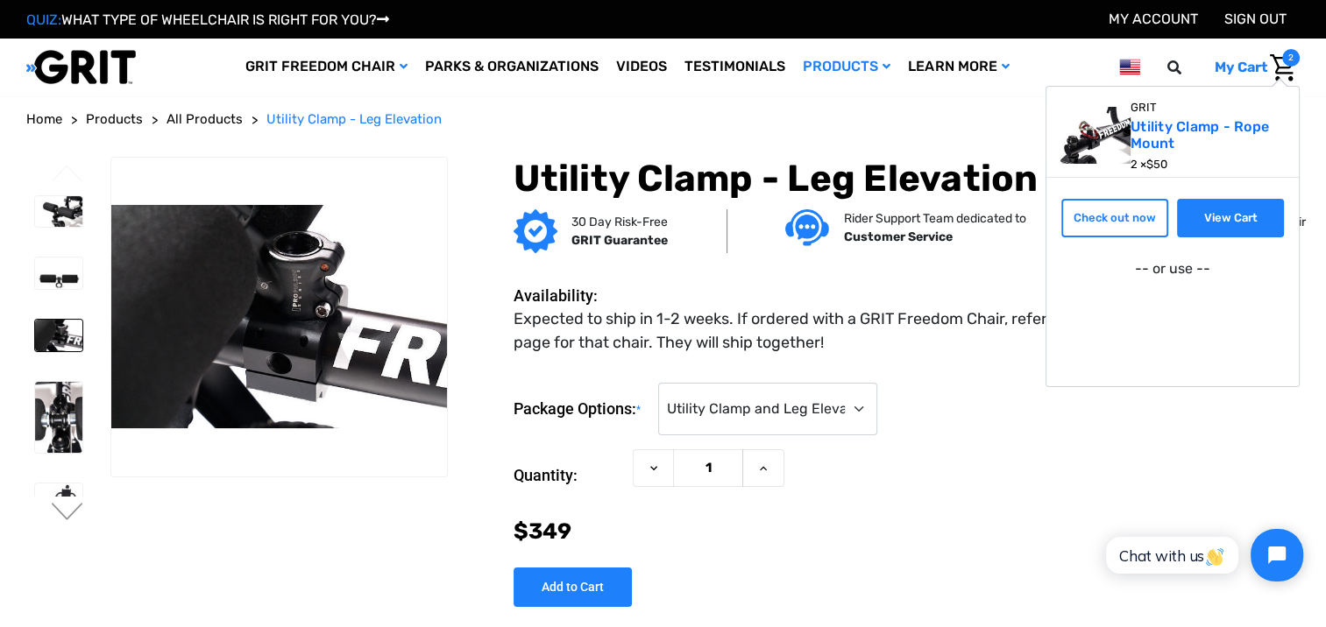
click at [1226, 211] on link "View Cart" at bounding box center [1230, 218] width 107 height 39
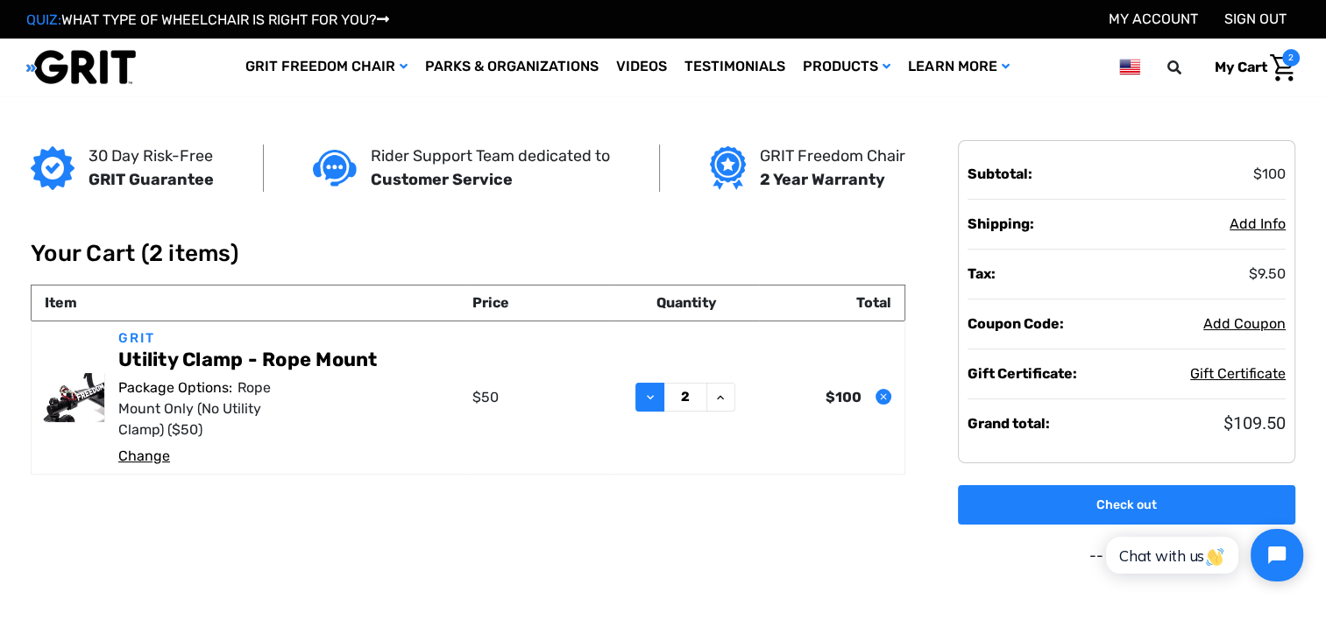
click at [654, 399] on icon at bounding box center [650, 398] width 14 height 14
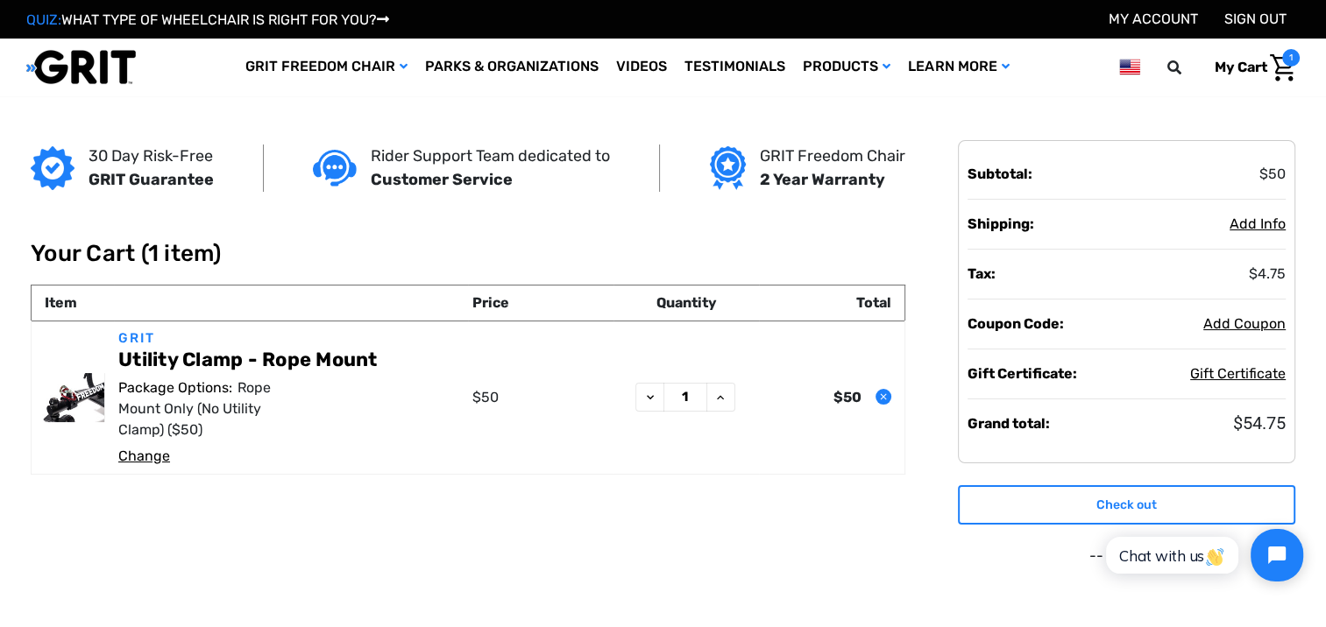
click at [1002, 501] on link "Check out" at bounding box center [1126, 504] width 337 height 39
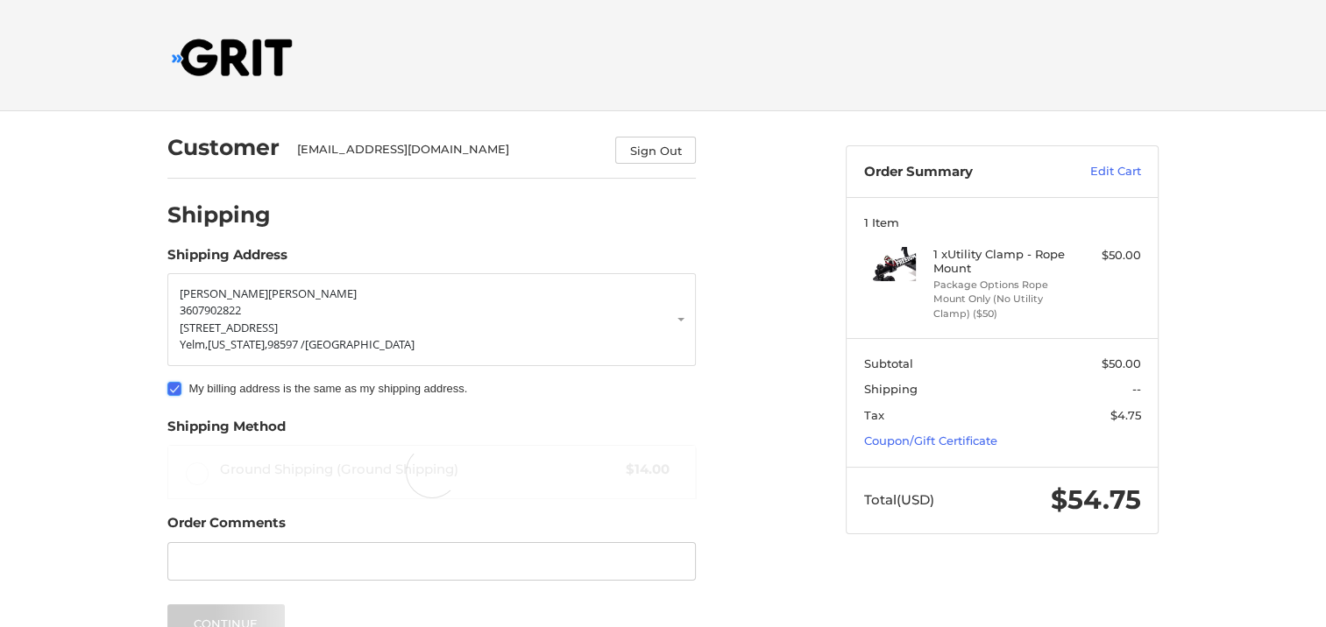
radio input "true"
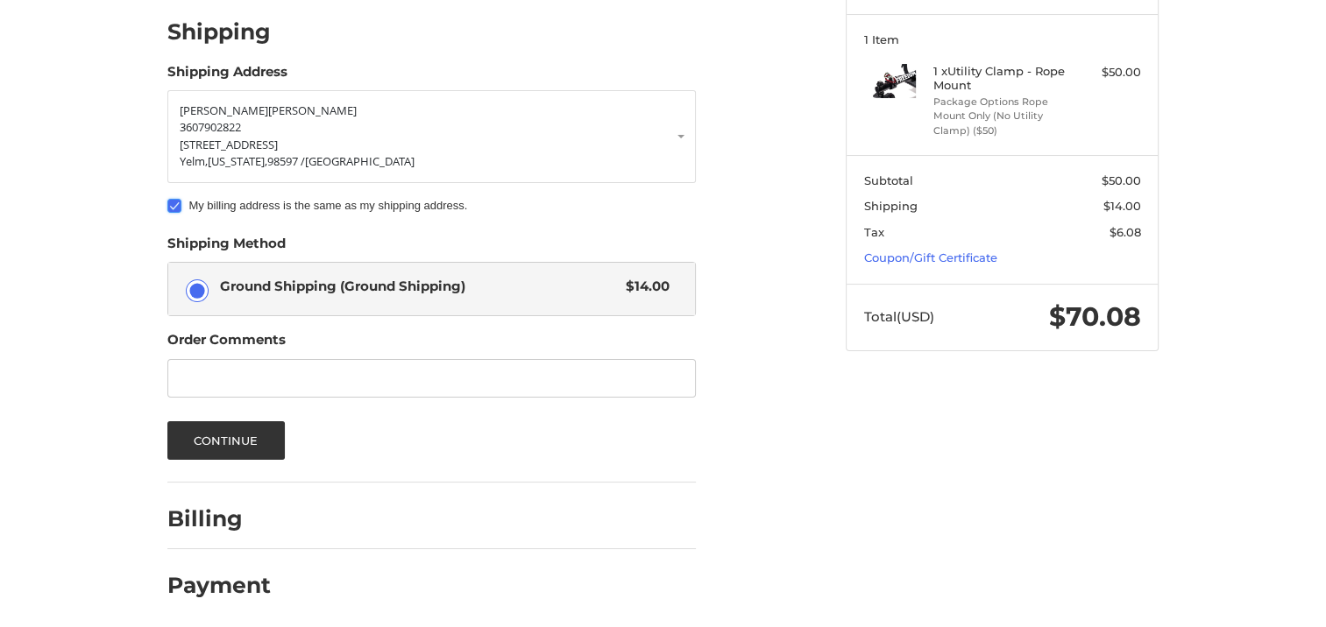
scroll to position [186, 0]
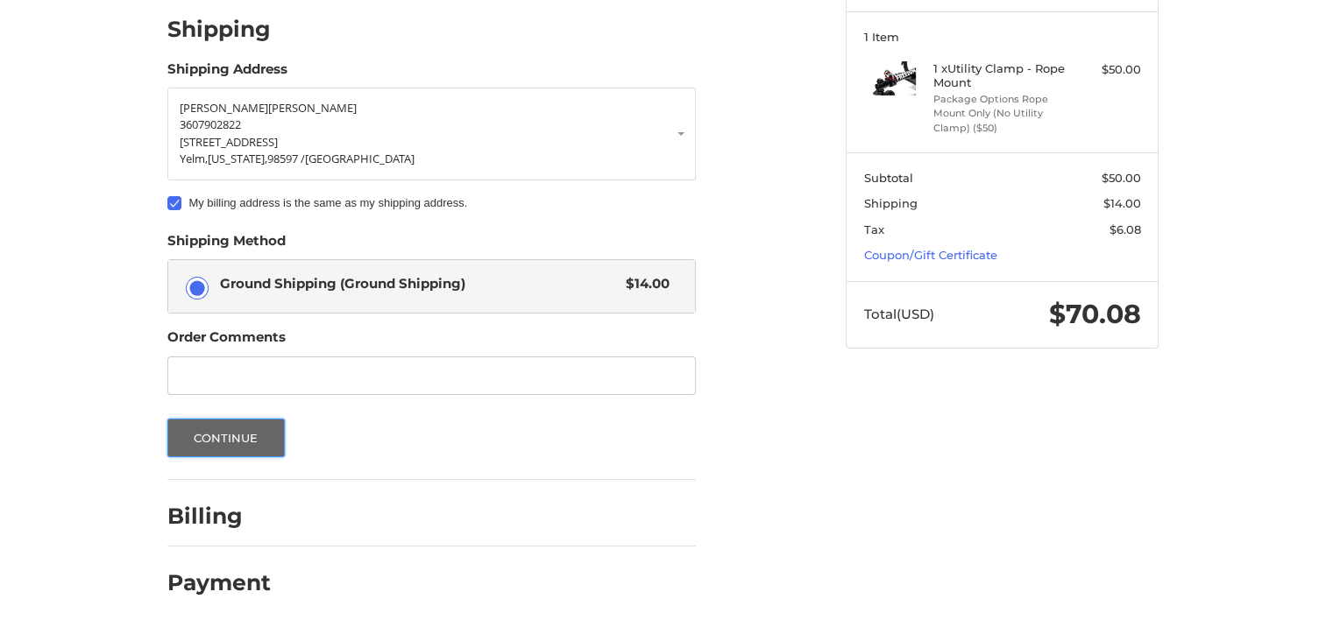
click at [232, 431] on button "Continue" at bounding box center [225, 438] width 117 height 39
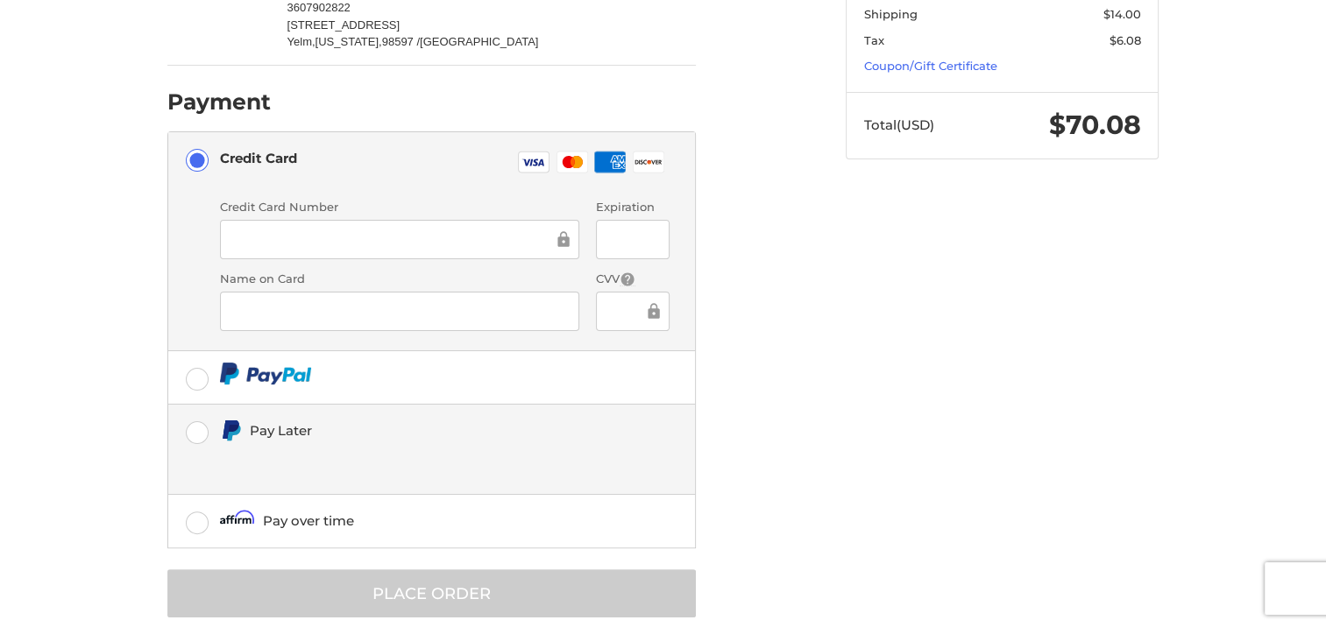
scroll to position [393, 0]
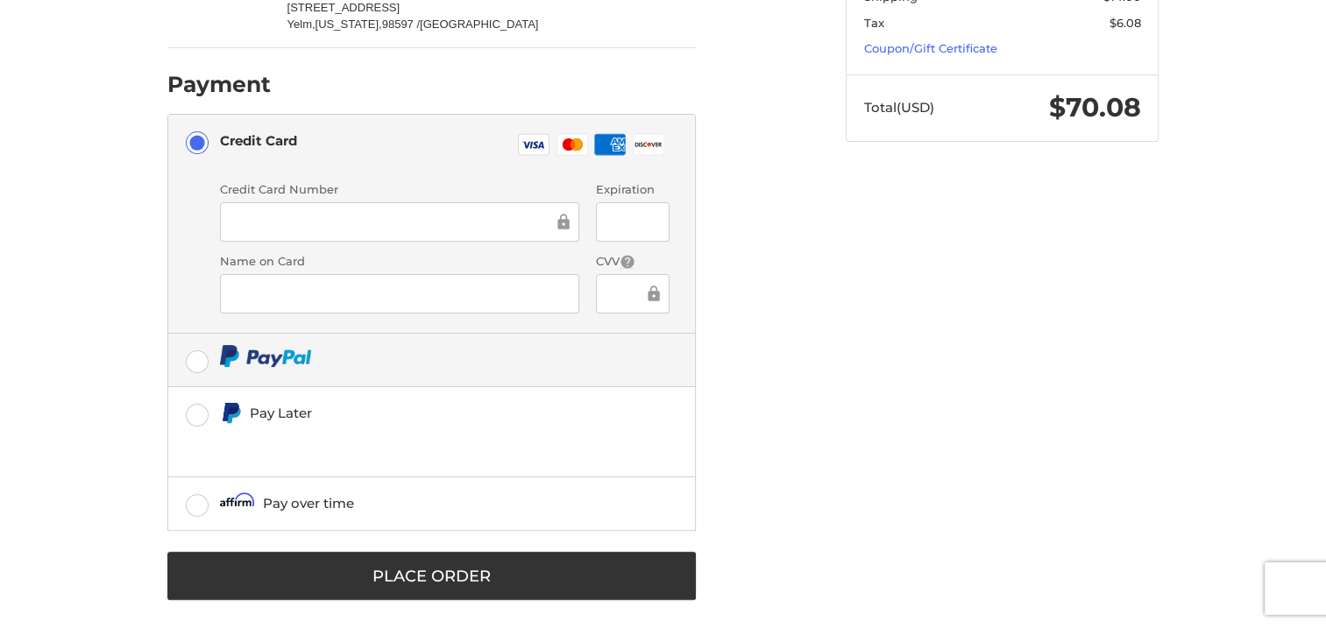
click at [203, 364] on label at bounding box center [431, 360] width 527 height 53
click at [169, 335] on input "radio" at bounding box center [168, 334] width 1 height 1
radio input "true"
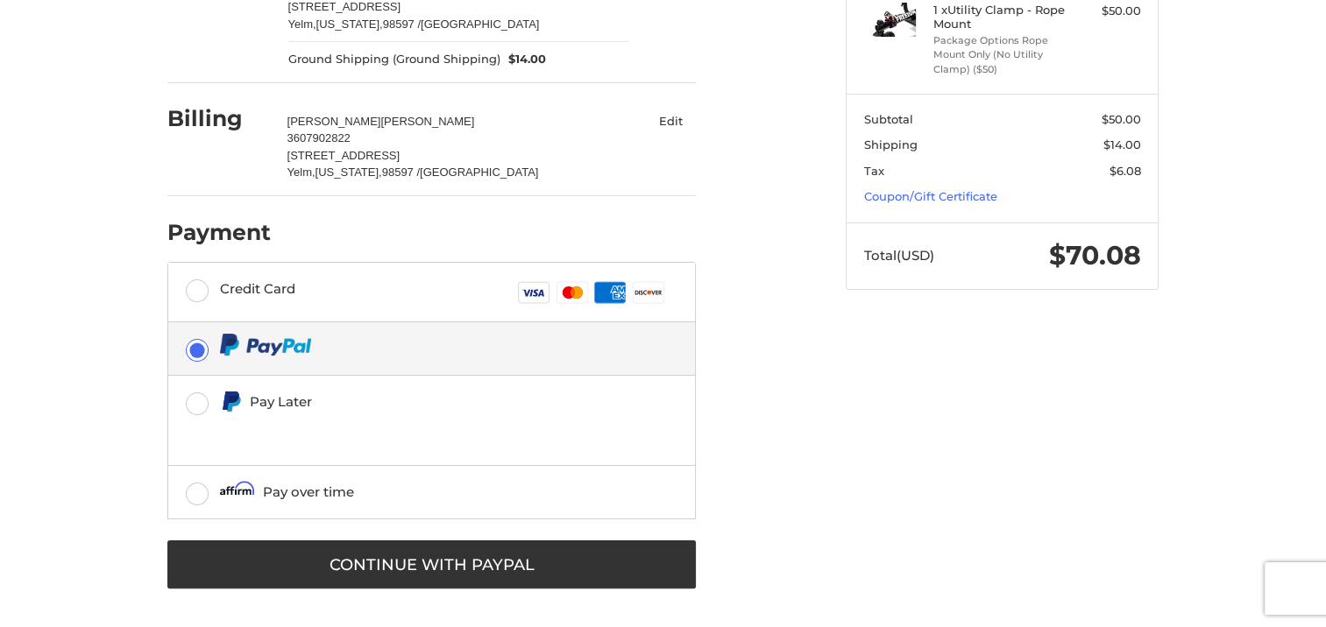
scroll to position [242, 0]
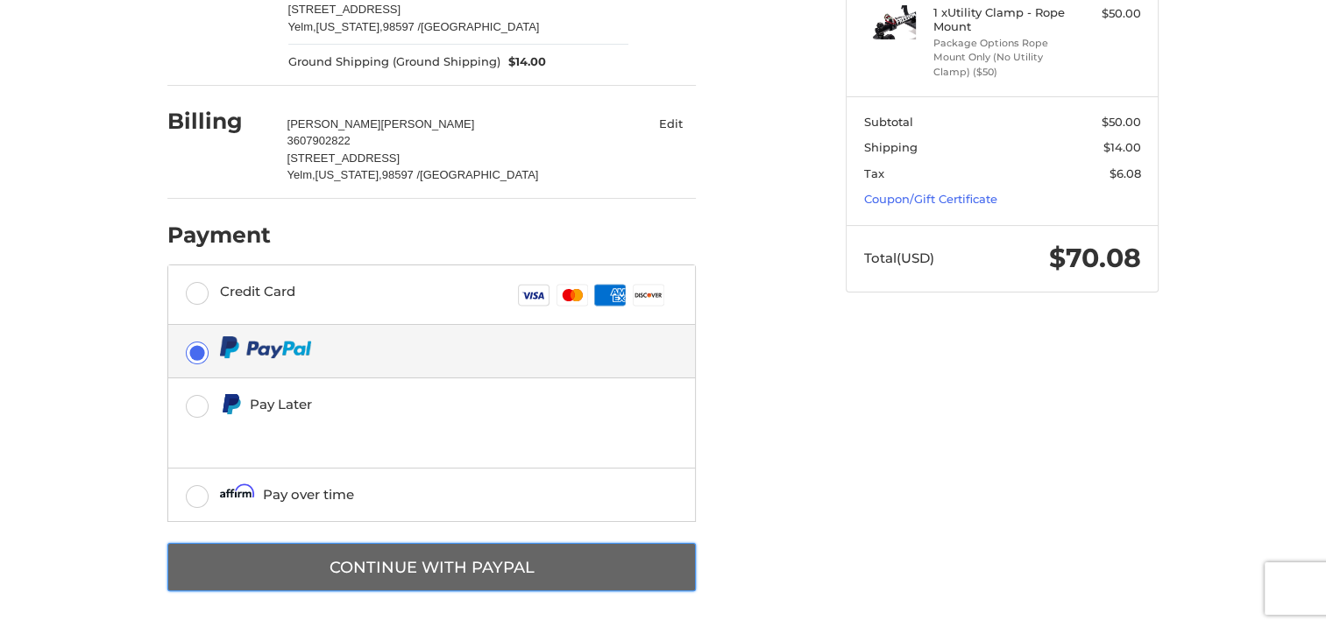
click at [542, 568] on button "Continue with PayPal" at bounding box center [431, 567] width 528 height 48
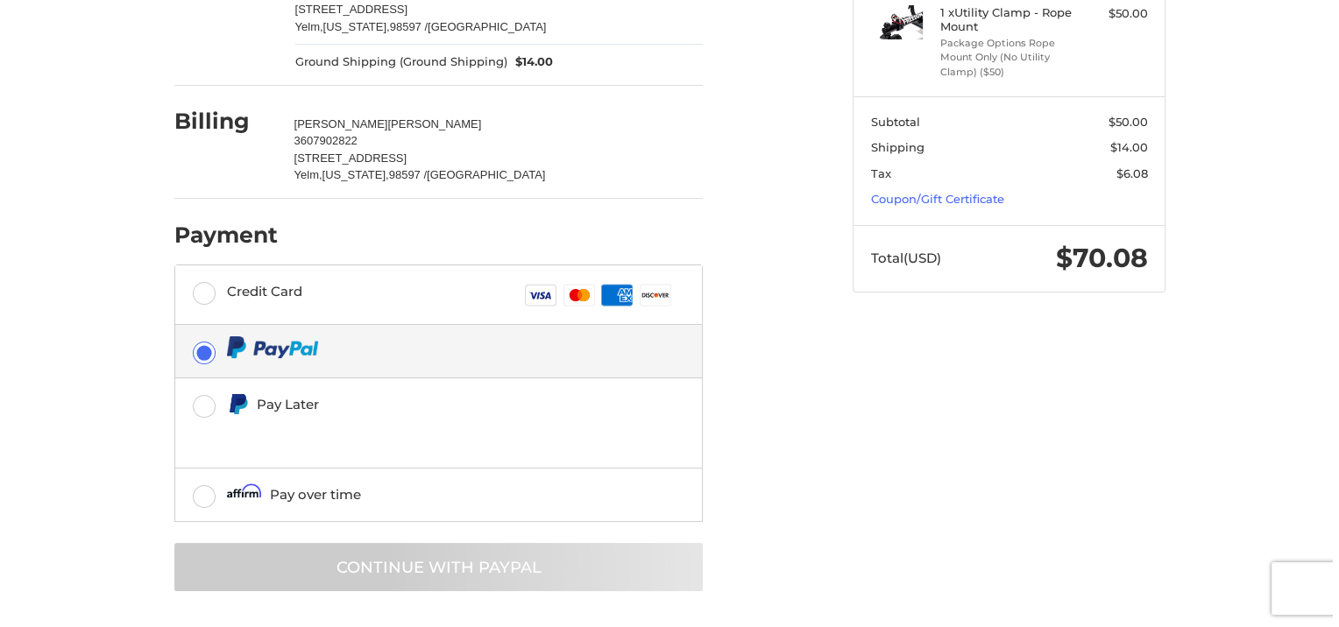
scroll to position [0, 0]
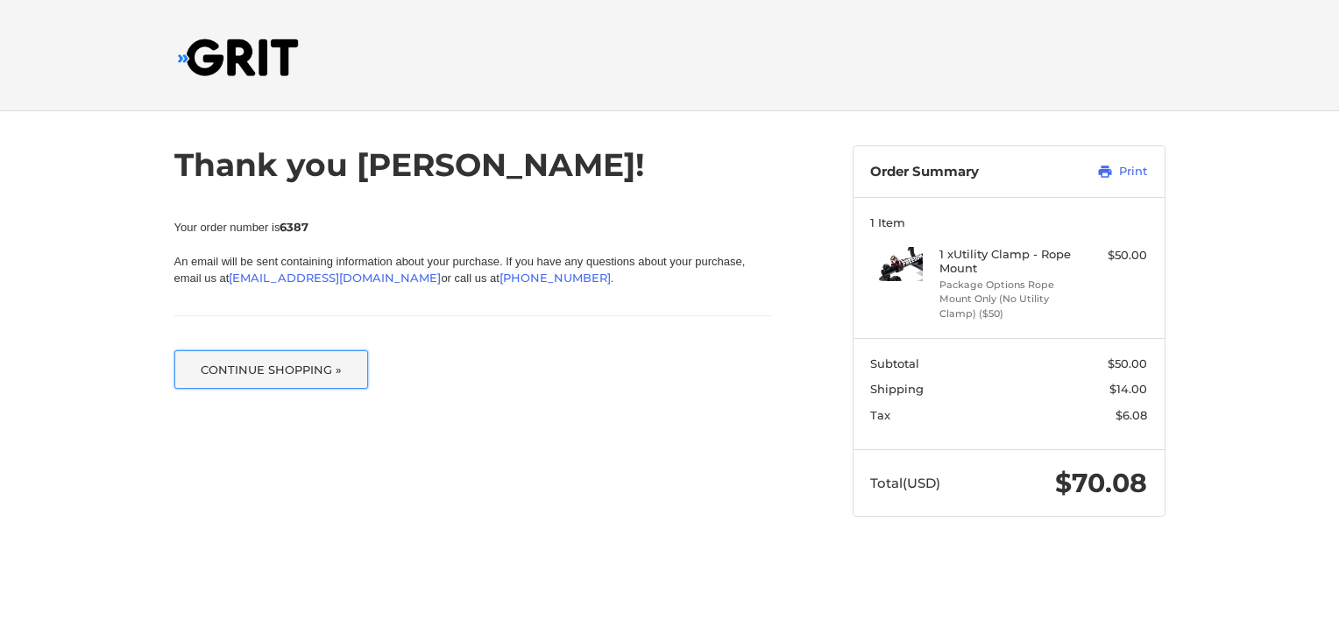
click at [307, 372] on button "Continue Shopping »" at bounding box center [271, 369] width 195 height 39
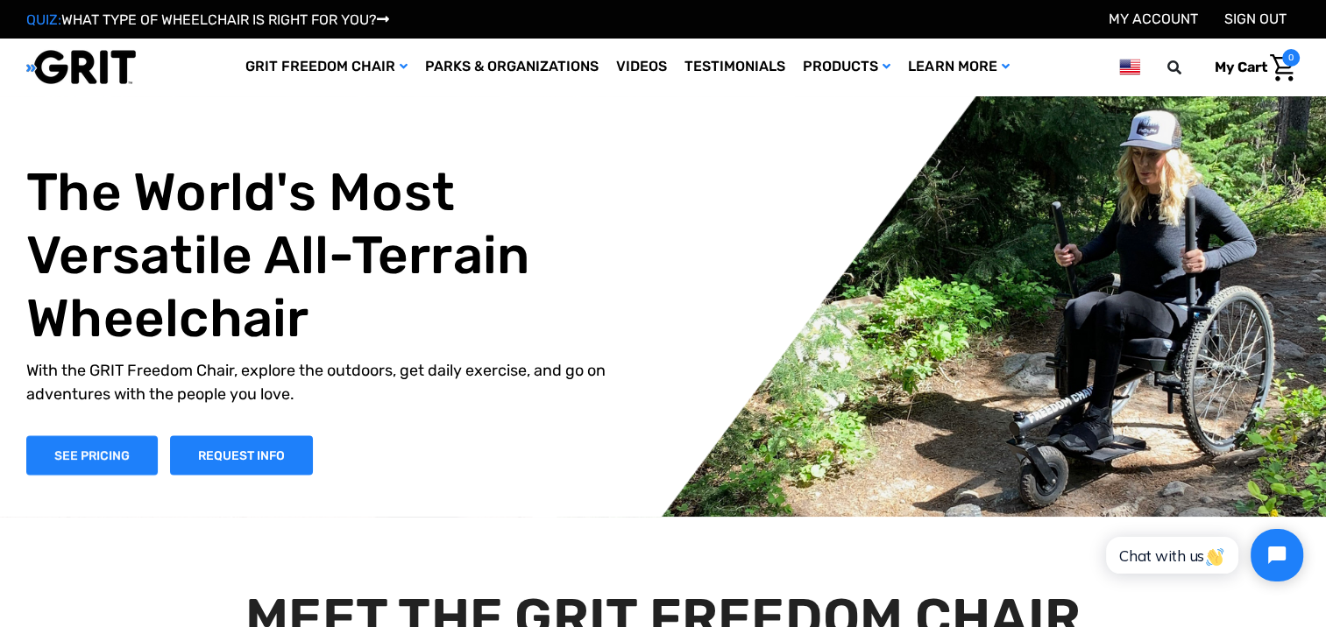
click at [1237, 16] on link "SIGN OUT" at bounding box center [1255, 19] width 62 height 17
